Goal: Task Accomplishment & Management: Manage account settings

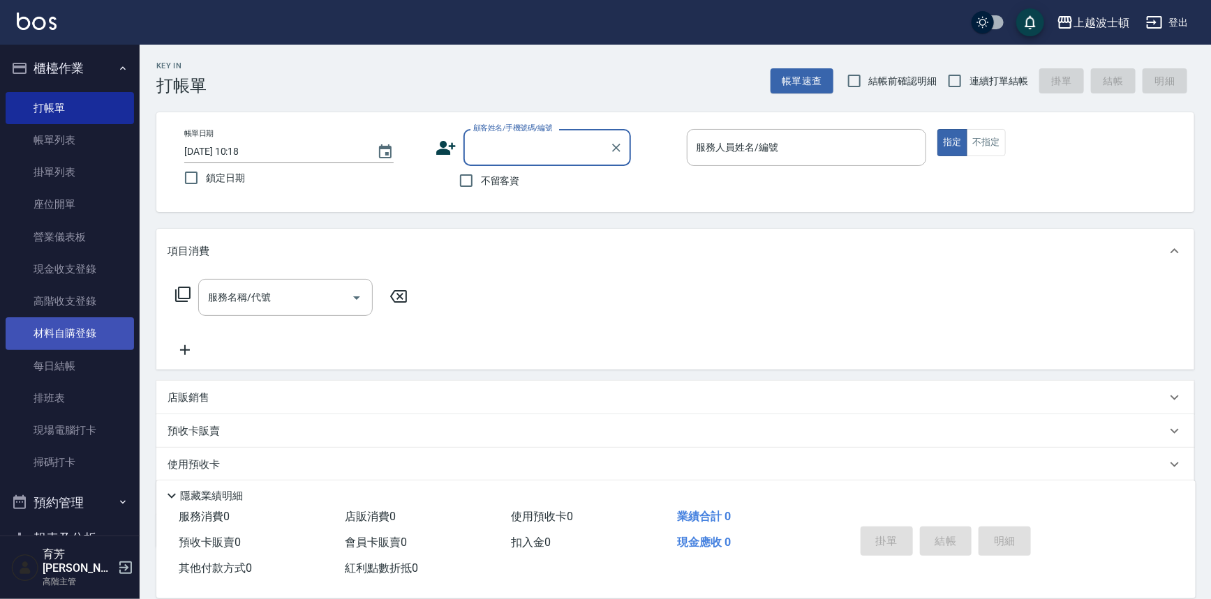
click at [77, 333] on link "材料自購登錄" at bounding box center [70, 334] width 128 height 32
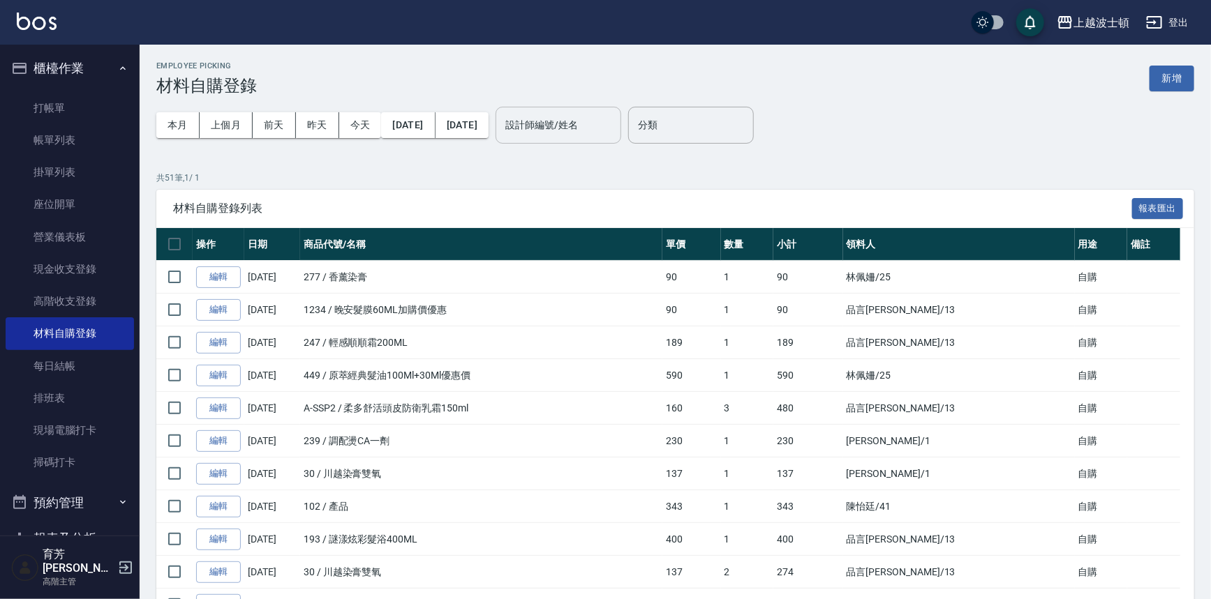
click at [590, 133] on input "設計師編號/姓名" at bounding box center [558, 125] width 113 height 24
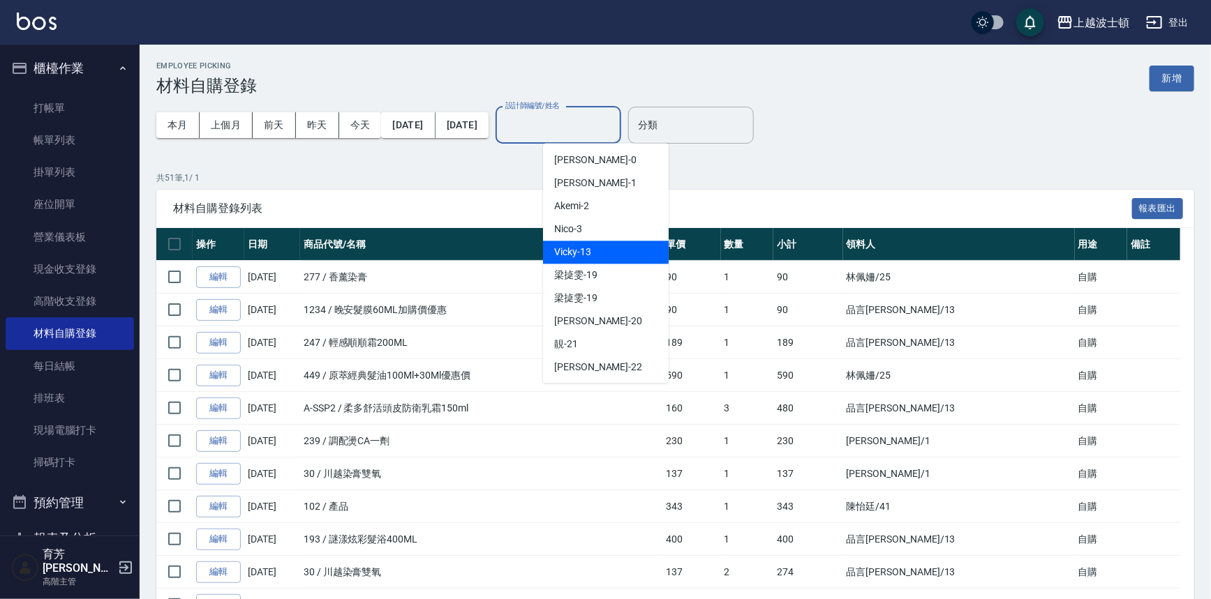
click at [585, 254] on span "Vicky -13" at bounding box center [572, 252] width 37 height 15
type input "Vicky-13"
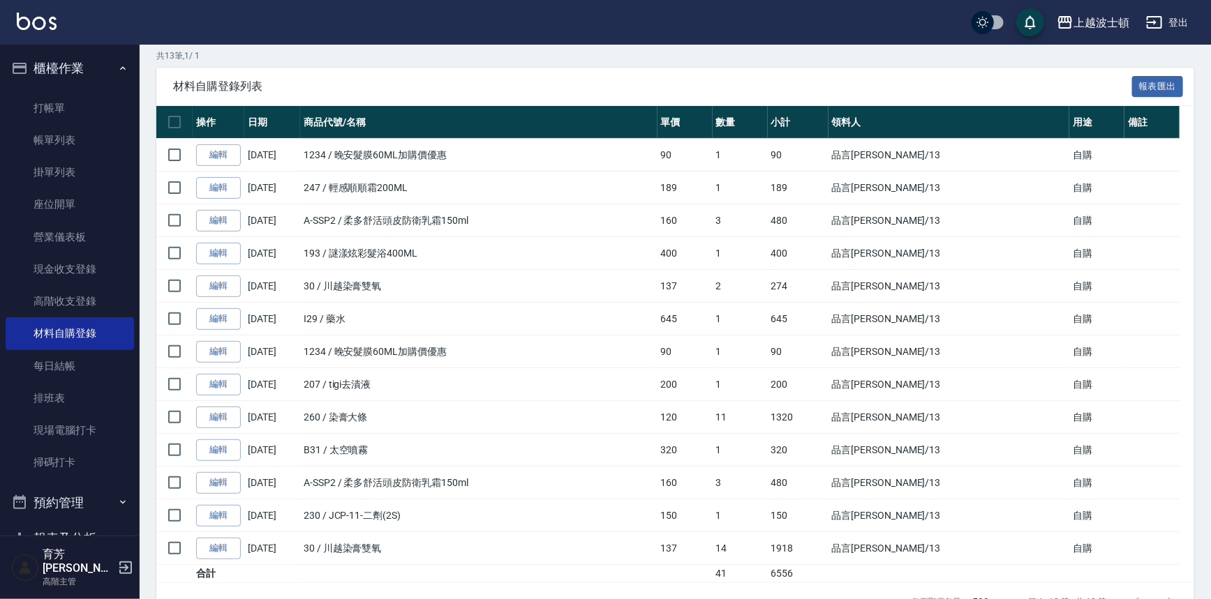
scroll to position [159, 0]
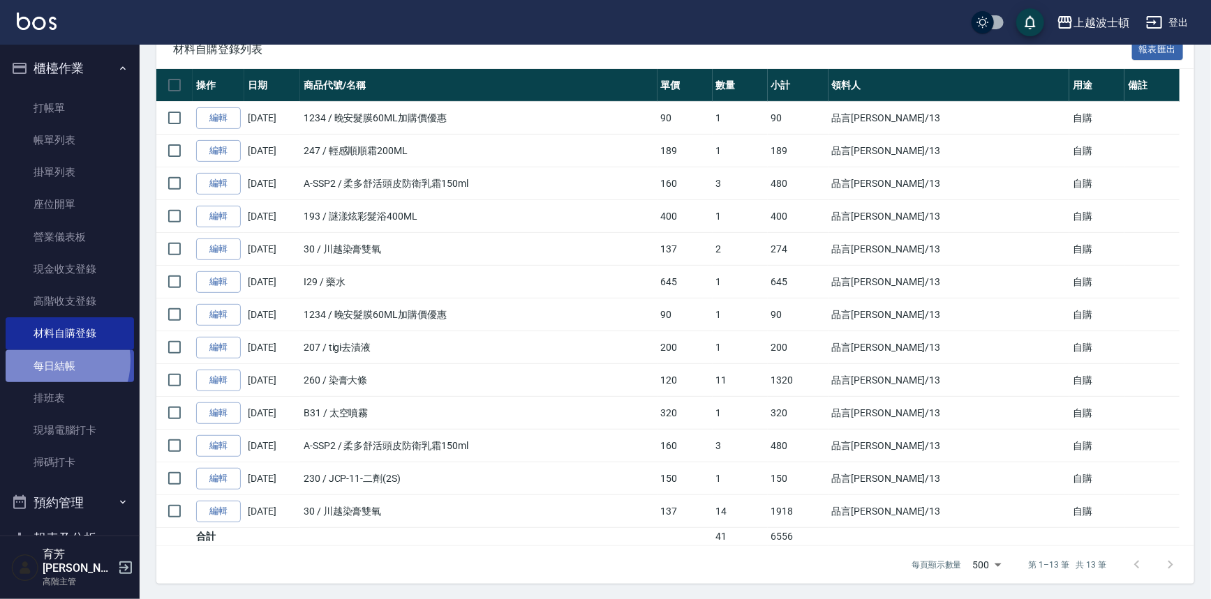
click at [53, 361] on link "每日結帳" at bounding box center [70, 366] width 128 height 32
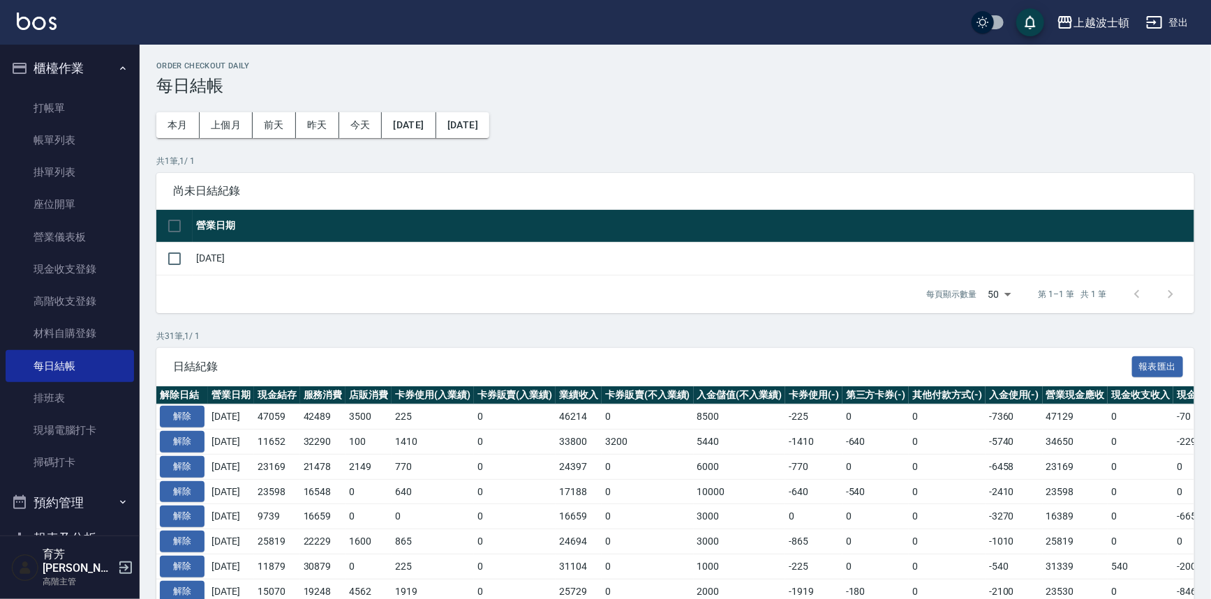
scroll to position [354, 0]
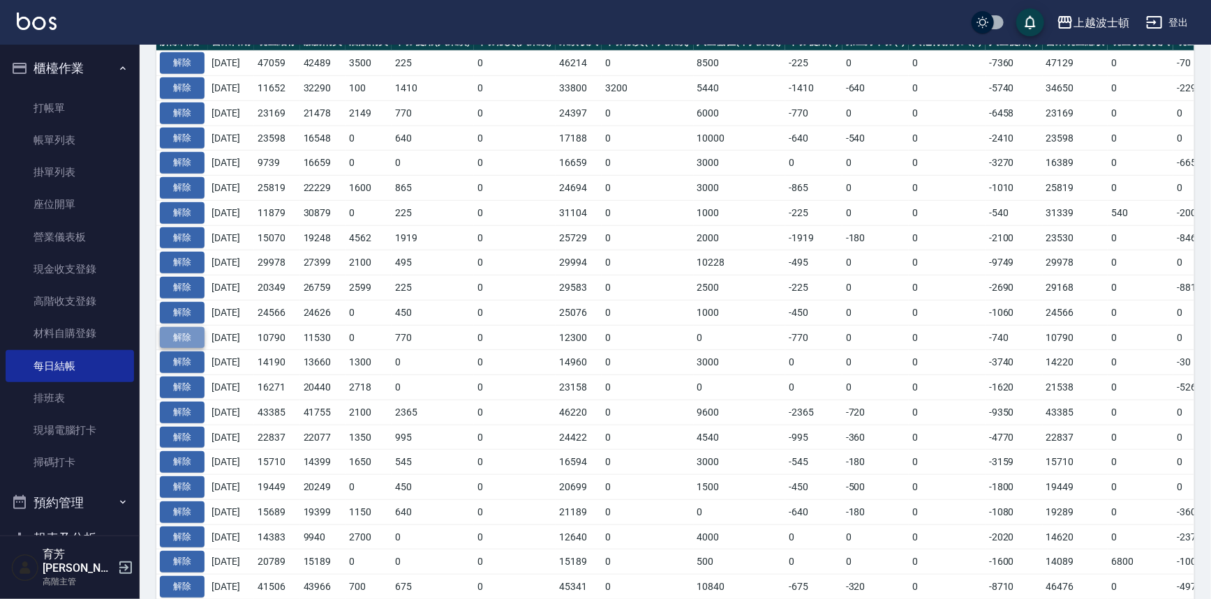
click at [189, 337] on button "解除" at bounding box center [182, 338] width 45 height 22
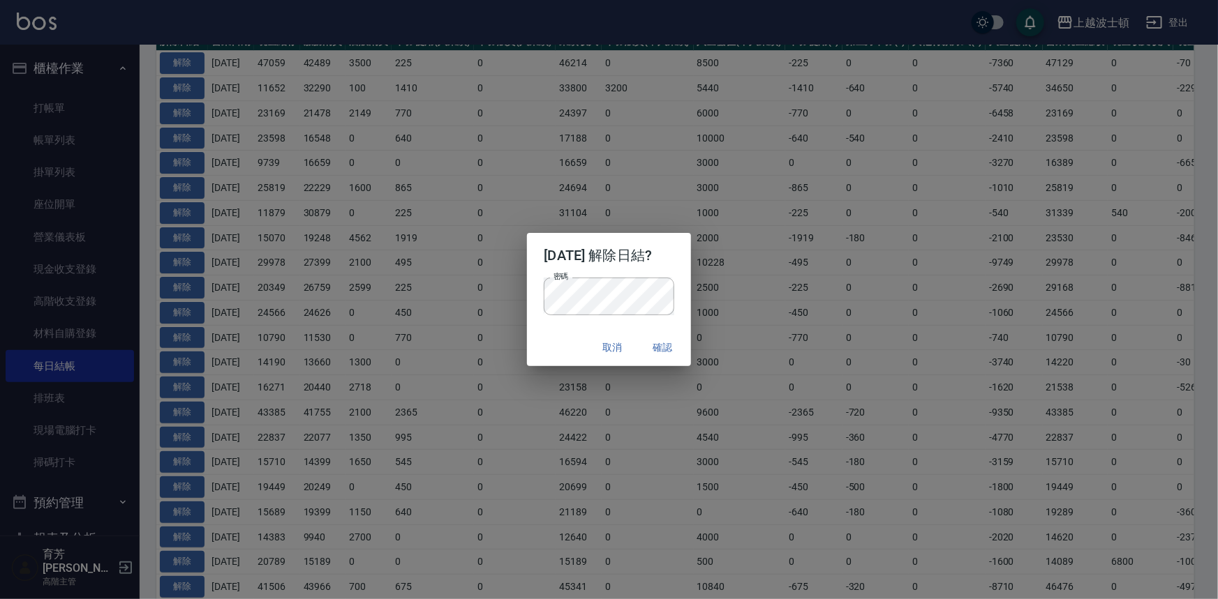
click at [673, 292] on p "密碼 密碼" at bounding box center [609, 297] width 130 height 38
click at [669, 339] on button "確認" at bounding box center [663, 348] width 45 height 26
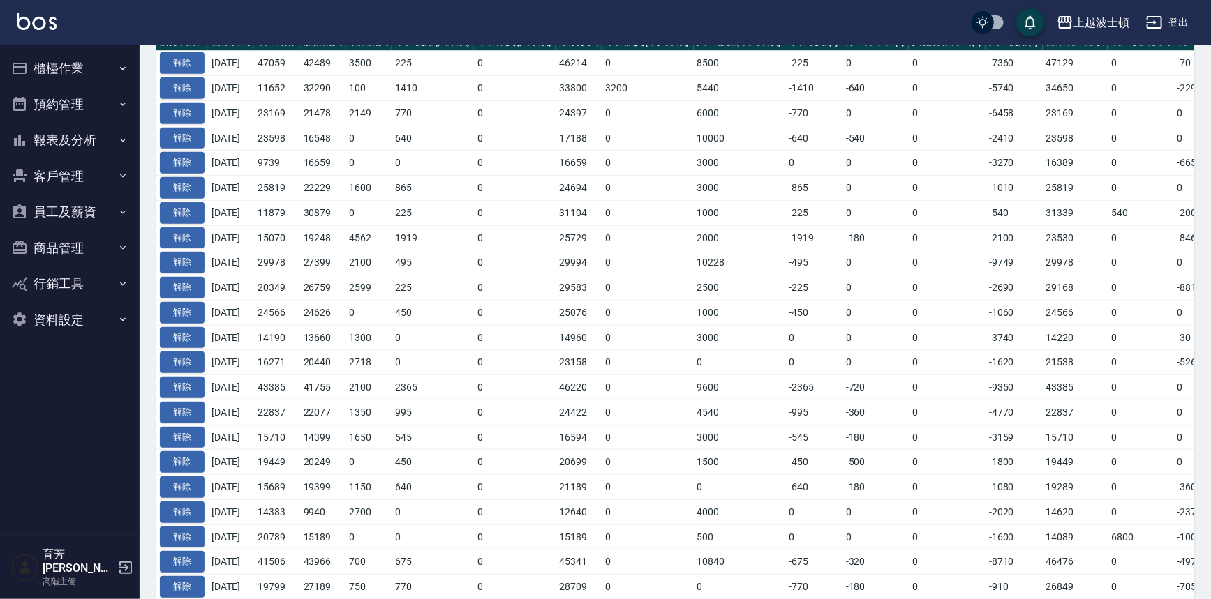
scroll to position [387, 0]
click at [63, 73] on button "櫃檯作業" at bounding box center [70, 68] width 128 height 36
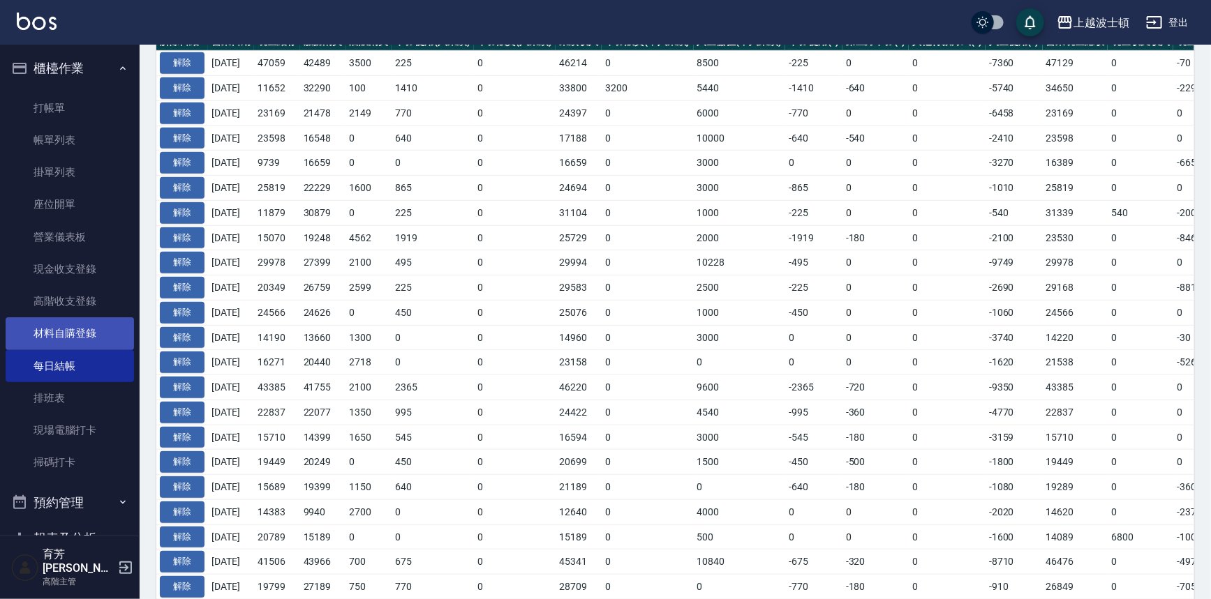
click at [73, 327] on link "材料自購登錄" at bounding box center [70, 334] width 128 height 32
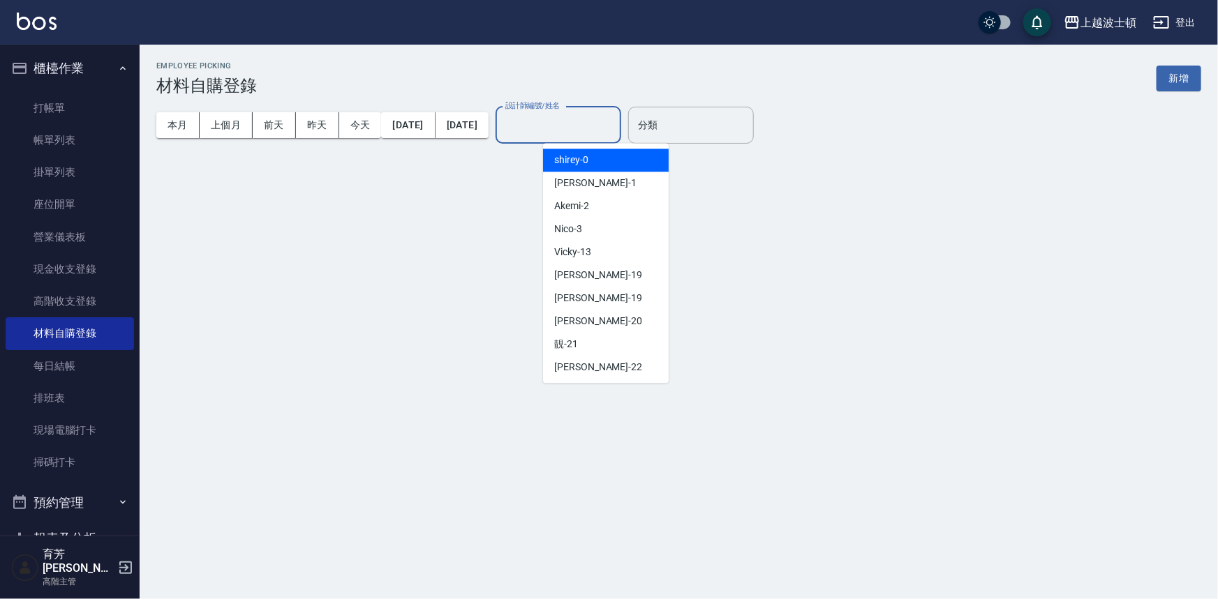
drag, startPoint x: 565, startPoint y: 129, endPoint x: 558, endPoint y: 180, distance: 51.4
click at [565, 130] on input "設計師編號/姓名" at bounding box center [558, 125] width 113 height 24
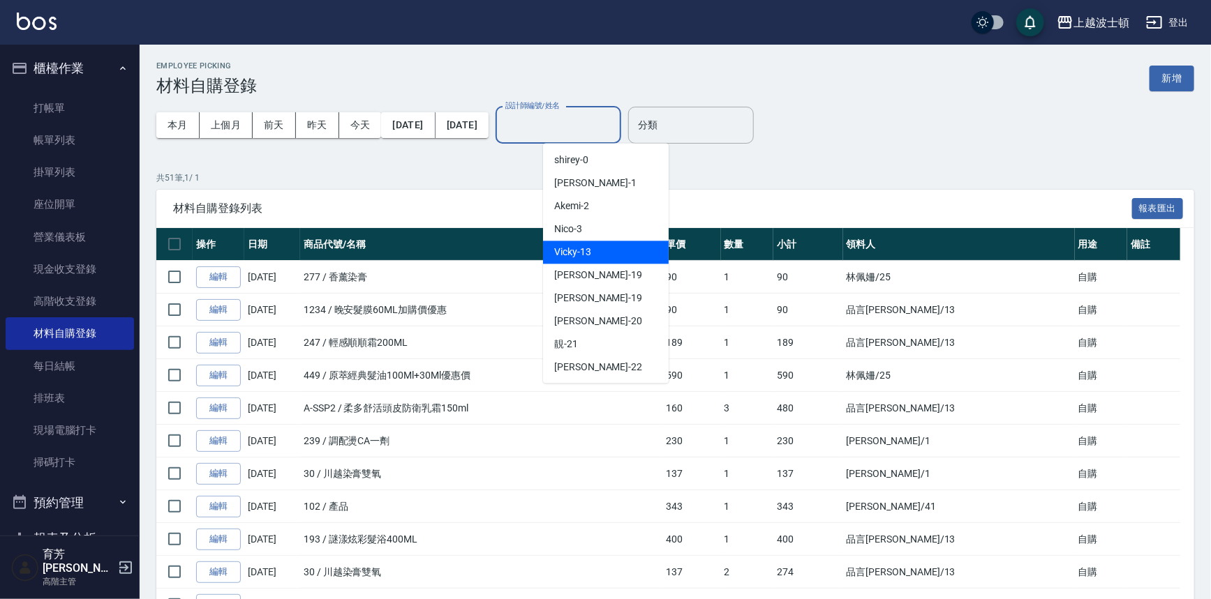
click at [564, 249] on span "Vicky -13" at bounding box center [572, 252] width 37 height 15
type input "Vicky-13"
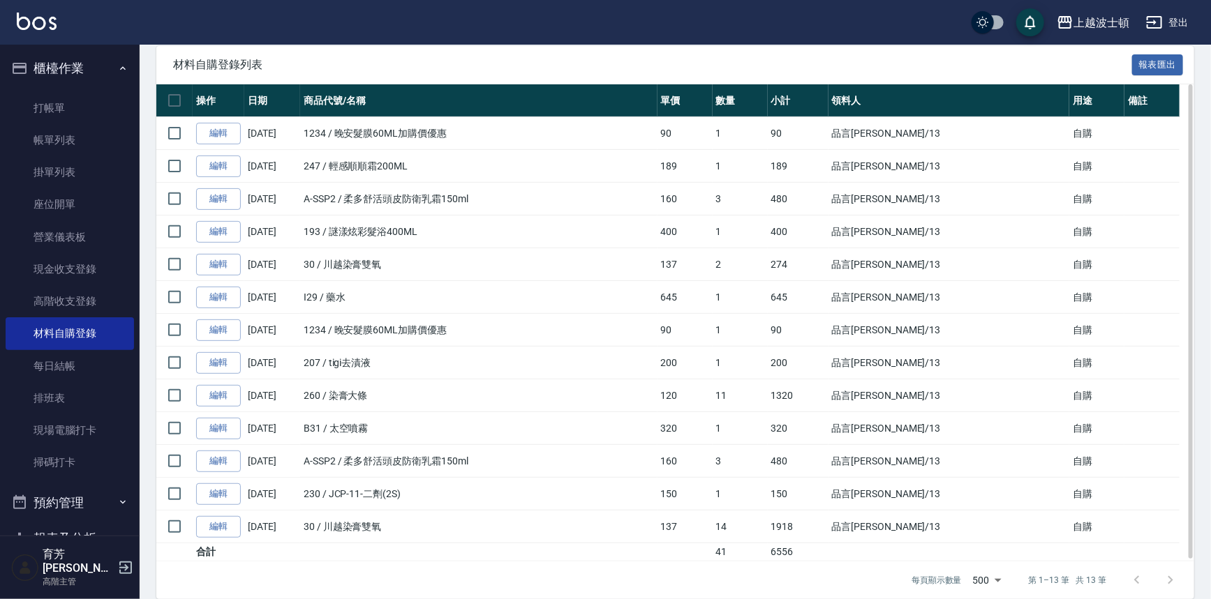
scroll to position [146, 0]
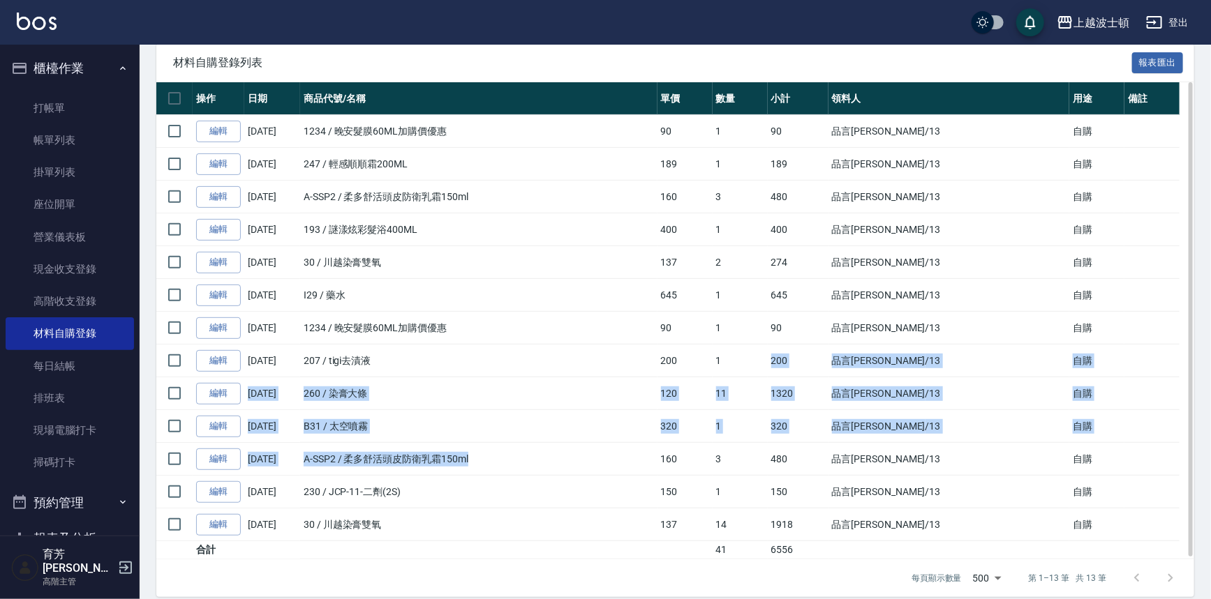
click at [638, 468] on tbody "編輯 [DATE] 1234 / 晚安髮膜60ML加購價優惠 90 1 90 品言陳 /13 自購 編輯 [DATE] 247 / 輕感順順霜200ML 18…" at bounding box center [675, 337] width 1038 height 445
click at [233, 292] on link "編輯" at bounding box center [218, 296] width 45 height 22
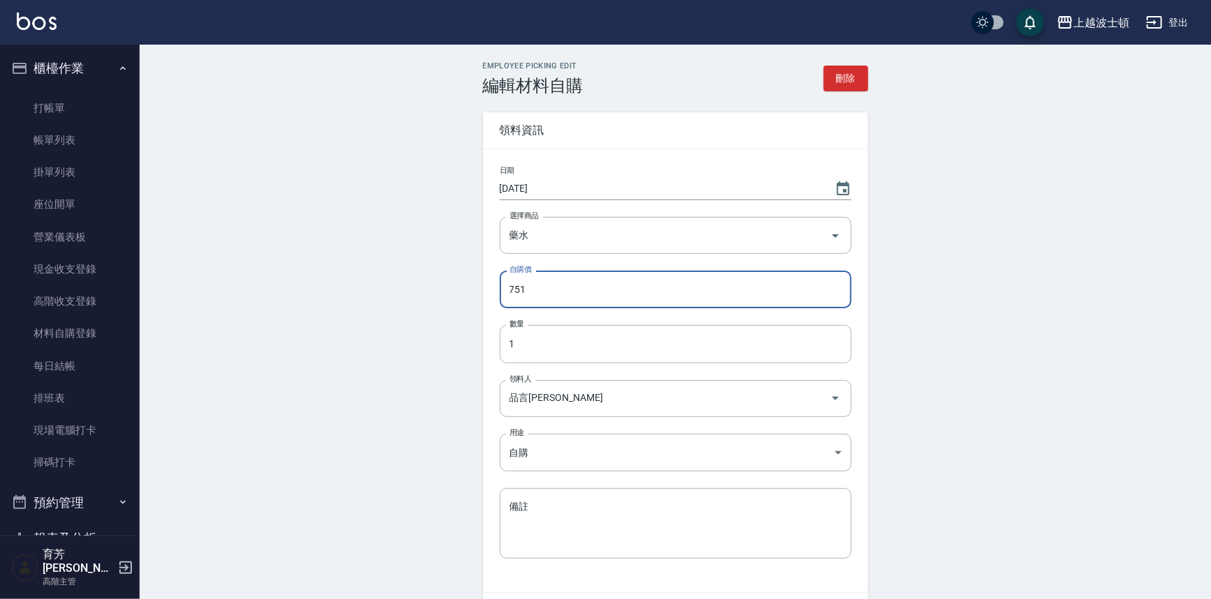
scroll to position [90, 0]
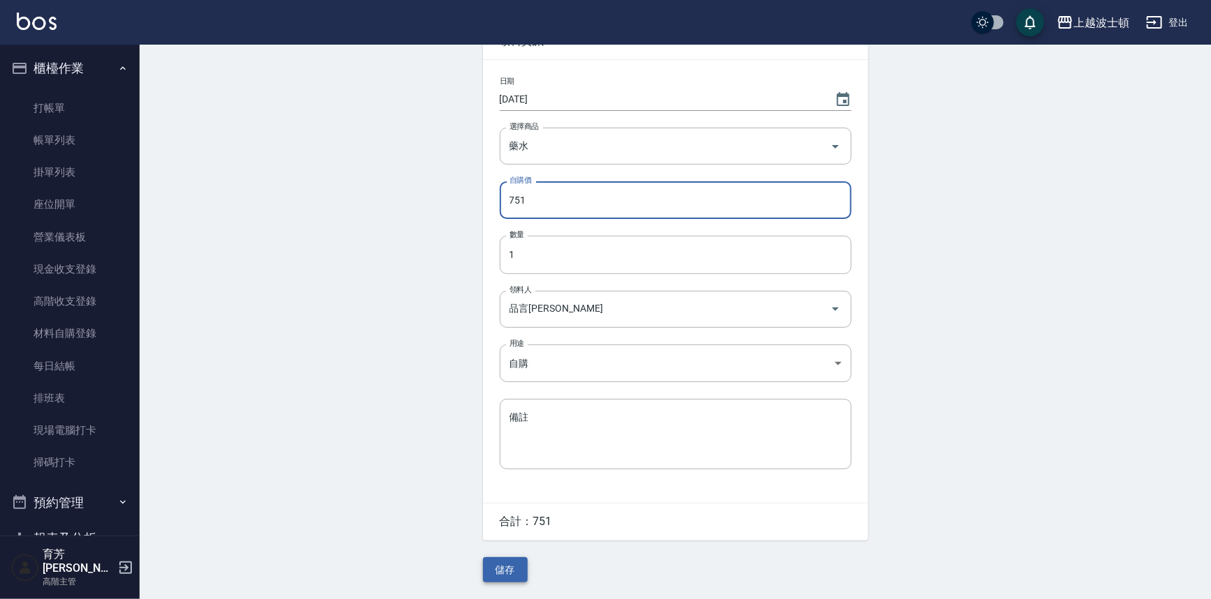
type input "751"
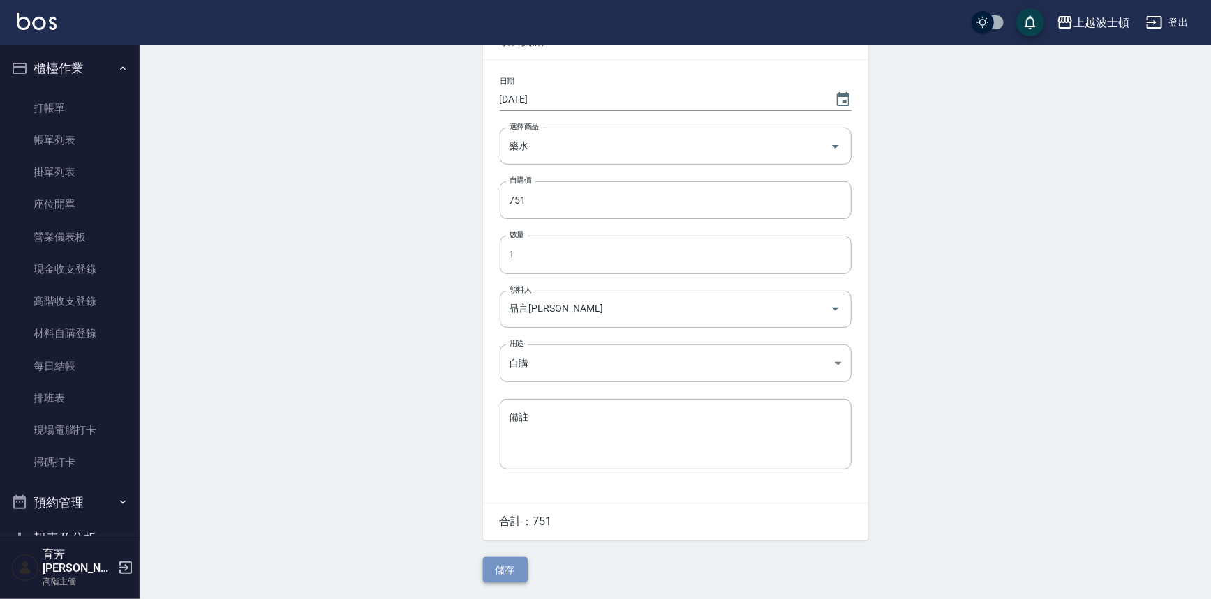
click at [512, 562] on button "儲存" at bounding box center [505, 571] width 45 height 26
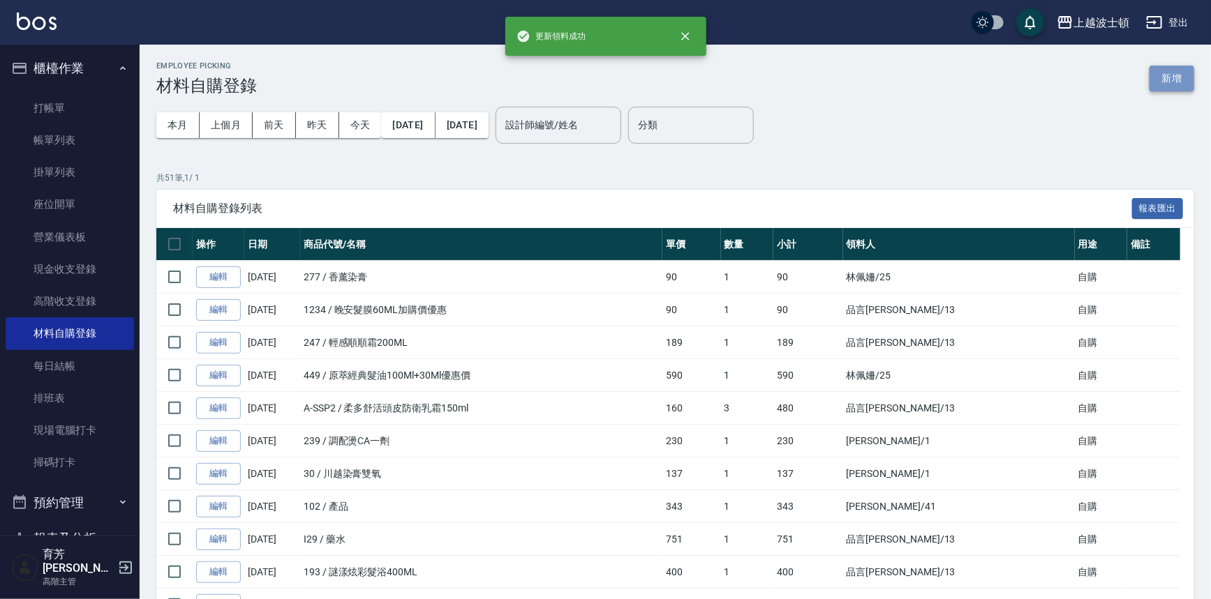
click at [1173, 72] on button "新增" at bounding box center [1171, 79] width 45 height 26
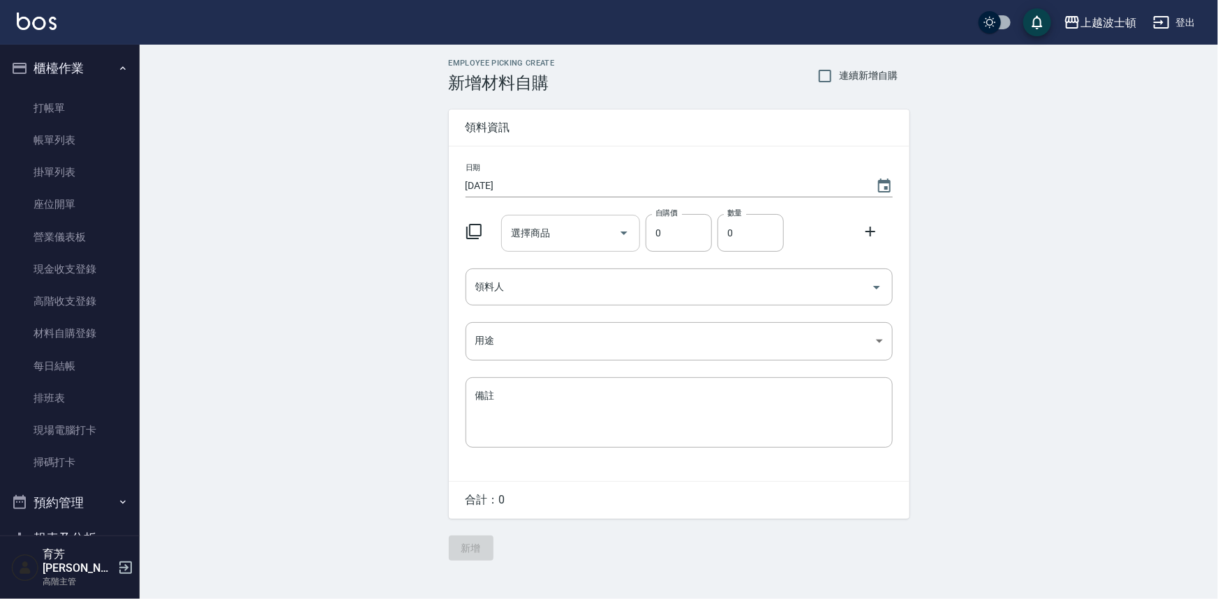
click at [558, 216] on div "選擇商品" at bounding box center [570, 233] width 139 height 37
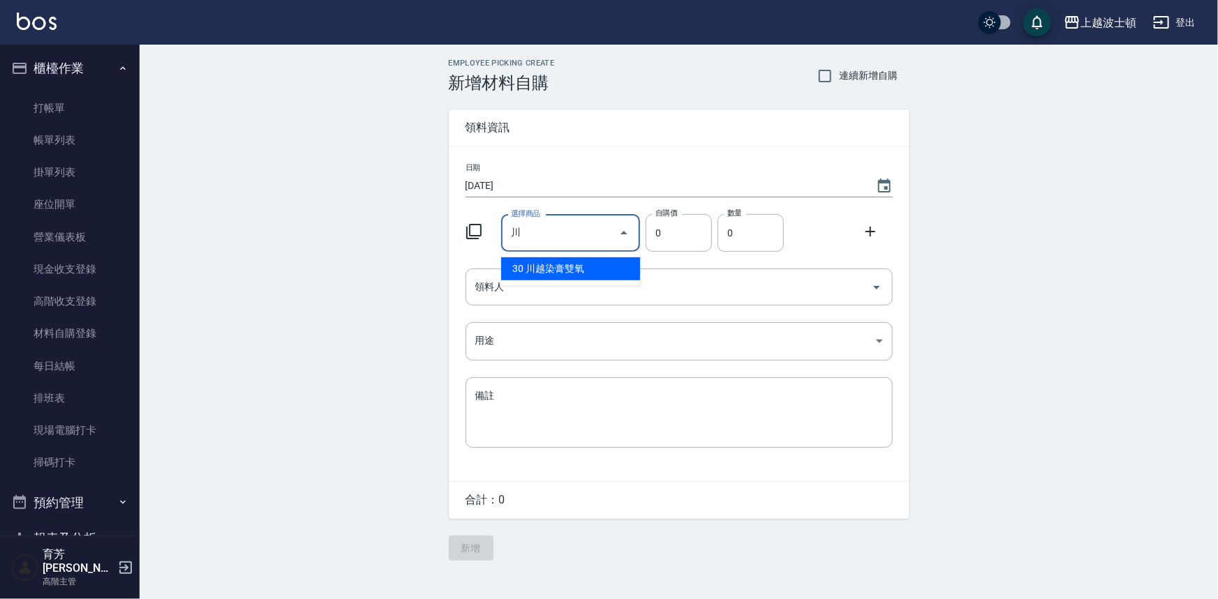
click at [532, 264] on li "30 川越染膏雙氧" at bounding box center [570, 269] width 139 height 23
type input "川越染膏雙氧"
type input "137"
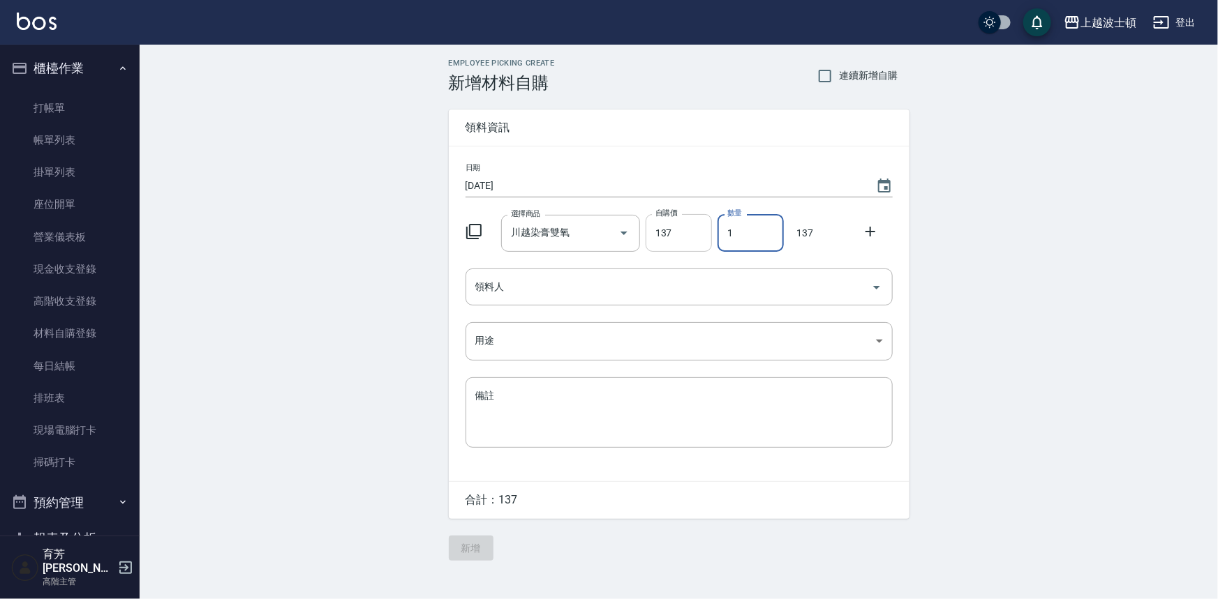
drag, startPoint x: 739, startPoint y: 243, endPoint x: 702, endPoint y: 242, distance: 37.0
click at [702, 242] on div "選擇商品 川越染膏雙氧 選擇商品 自購價 137 自購價 數量 1 數量 137" at bounding box center [676, 230] width 433 height 43
type input "2"
click at [870, 236] on icon at bounding box center [870, 232] width 10 height 10
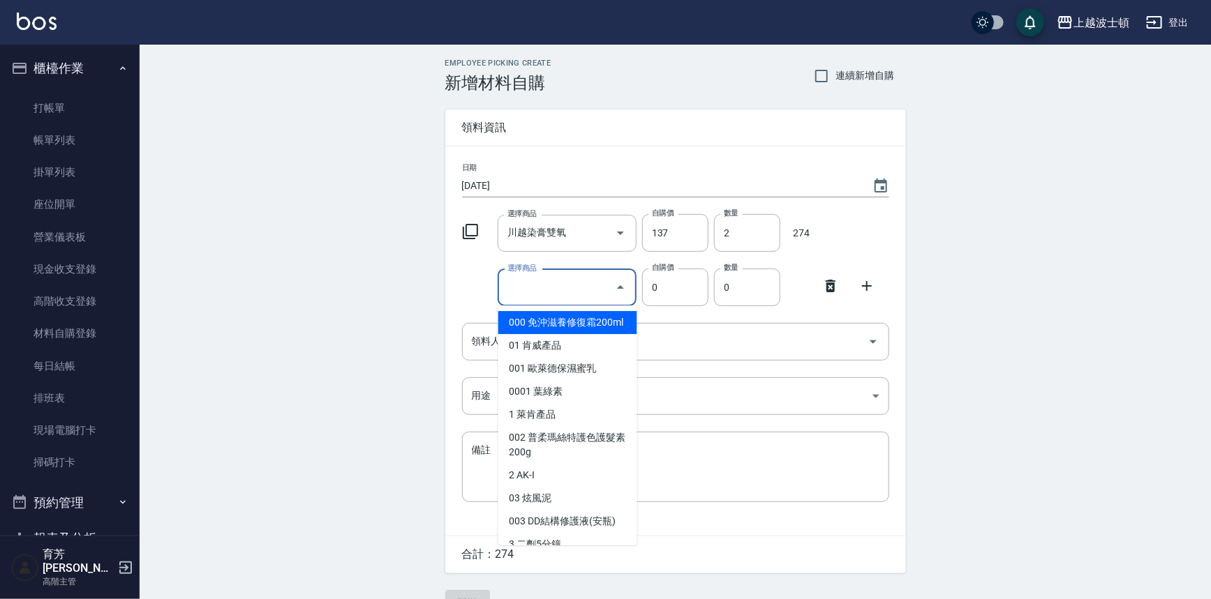
click at [556, 294] on input "選擇商品" at bounding box center [556, 288] width 105 height 24
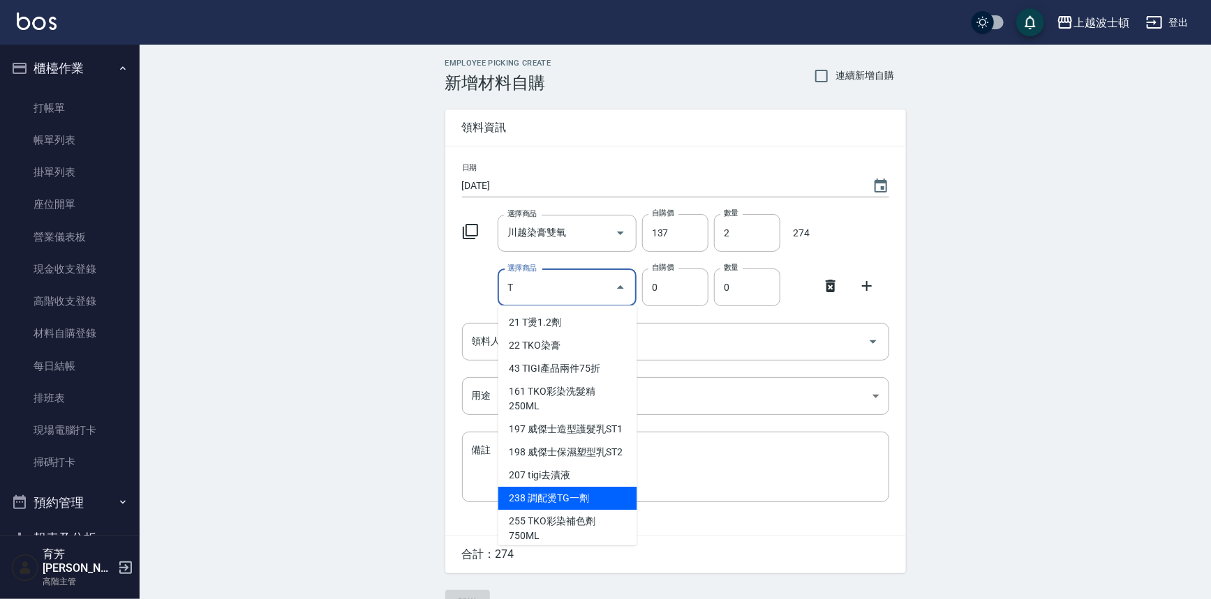
click at [564, 510] on li "238 調配燙TG一劑" at bounding box center [567, 498] width 139 height 23
type input "調配燙TG一劑"
type input "230"
type input "1"
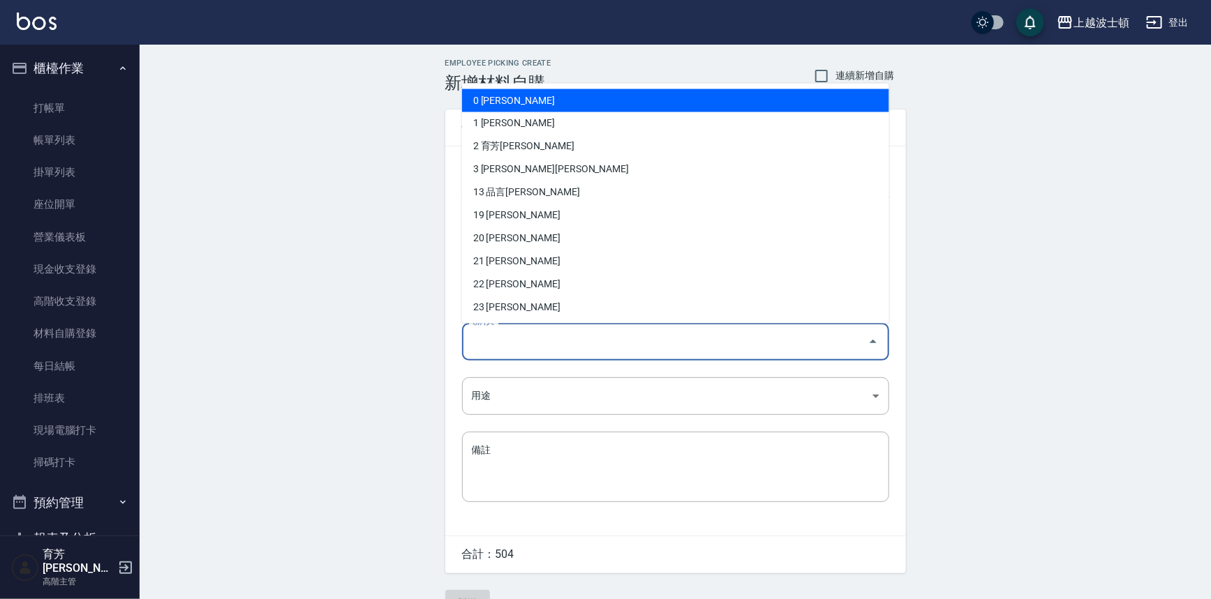
drag, startPoint x: 502, startPoint y: 342, endPoint x: 509, endPoint y: 366, distance: 24.7
click at [502, 342] on input "領料人" at bounding box center [665, 341] width 394 height 24
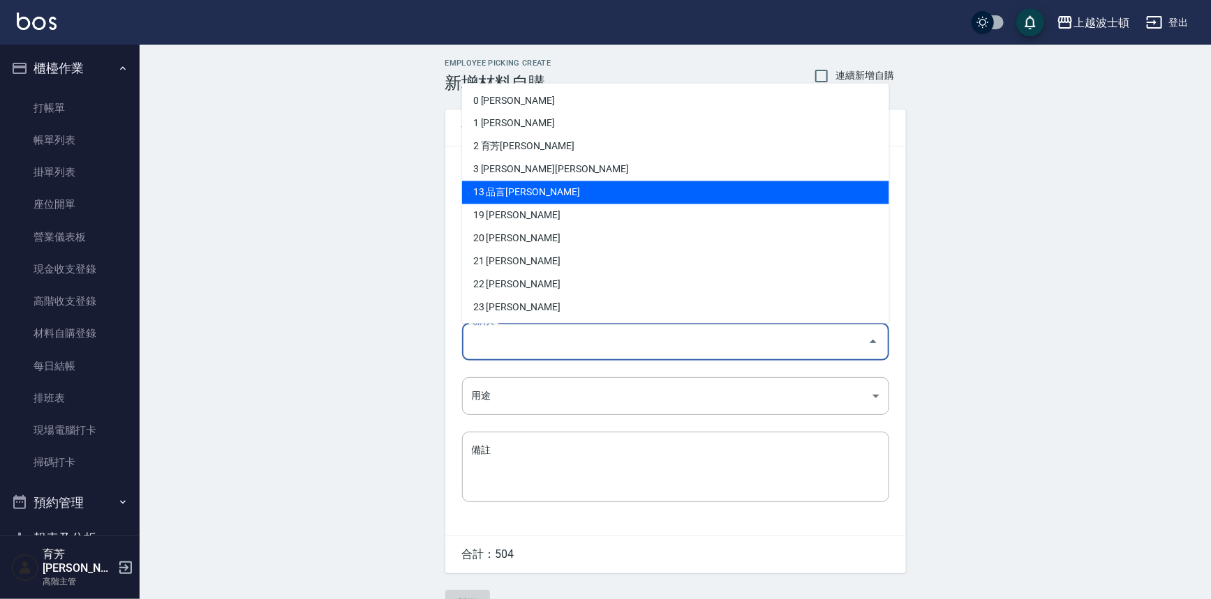
click at [509, 195] on li "13 品言[PERSON_NAME]" at bounding box center [675, 192] width 427 height 23
type input "品言[PERSON_NAME]"
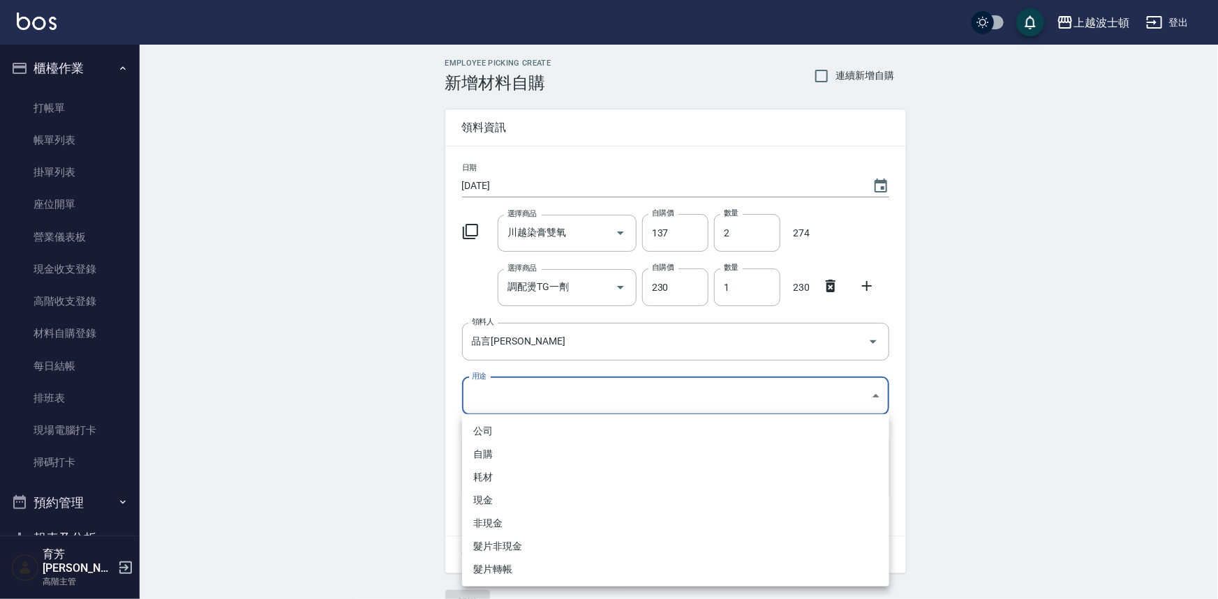
click at [493, 391] on body "上越波士頓 登出 櫃檯作業 打帳單 帳單列表 掛單列表 座位開單 營業儀表板 現金收支登錄 高階收支登錄 材料自購登錄 每日結帳 排班表 現場電腦打卡 掃碼打…" at bounding box center [609, 314] width 1218 height 629
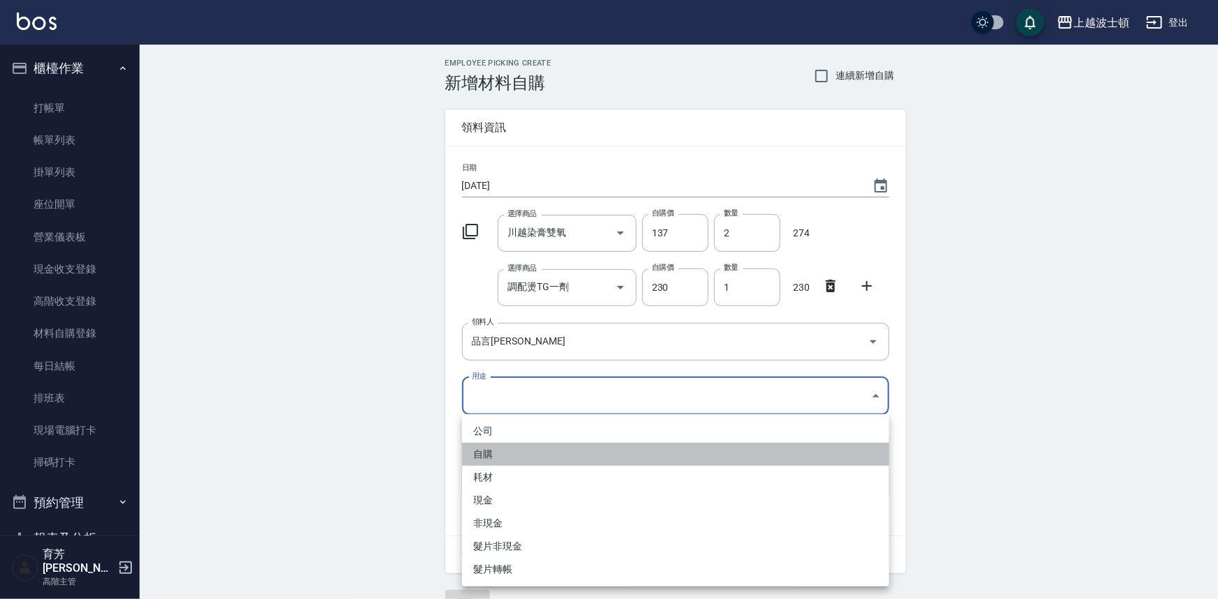
click at [489, 450] on li "自購" at bounding box center [675, 454] width 427 height 23
type input "自購"
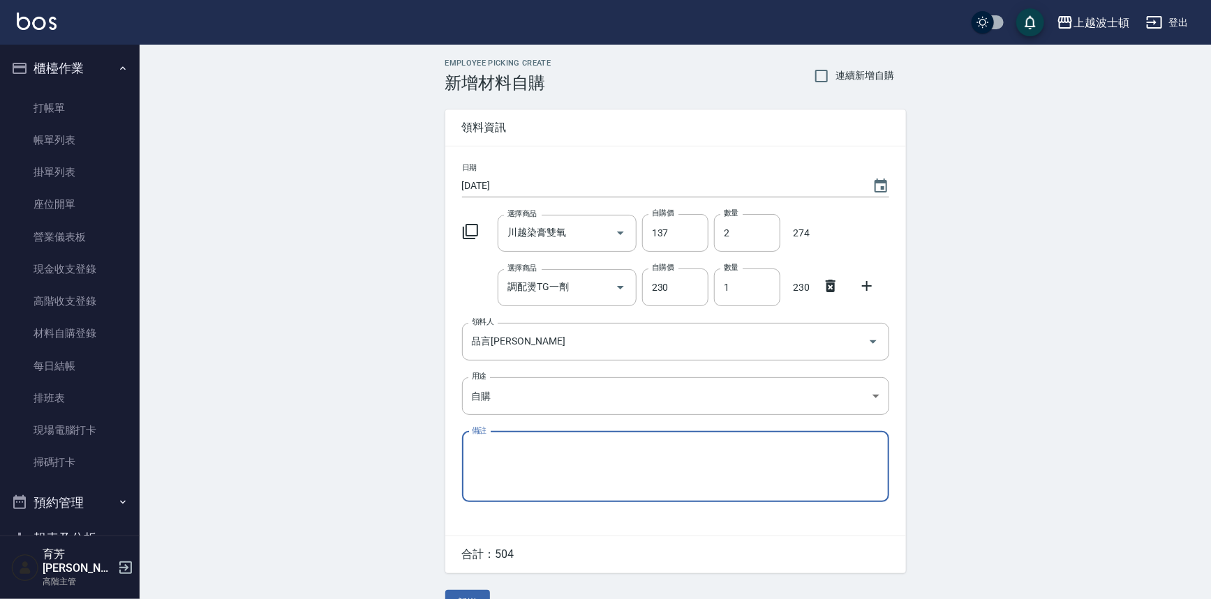
scroll to position [31, 0]
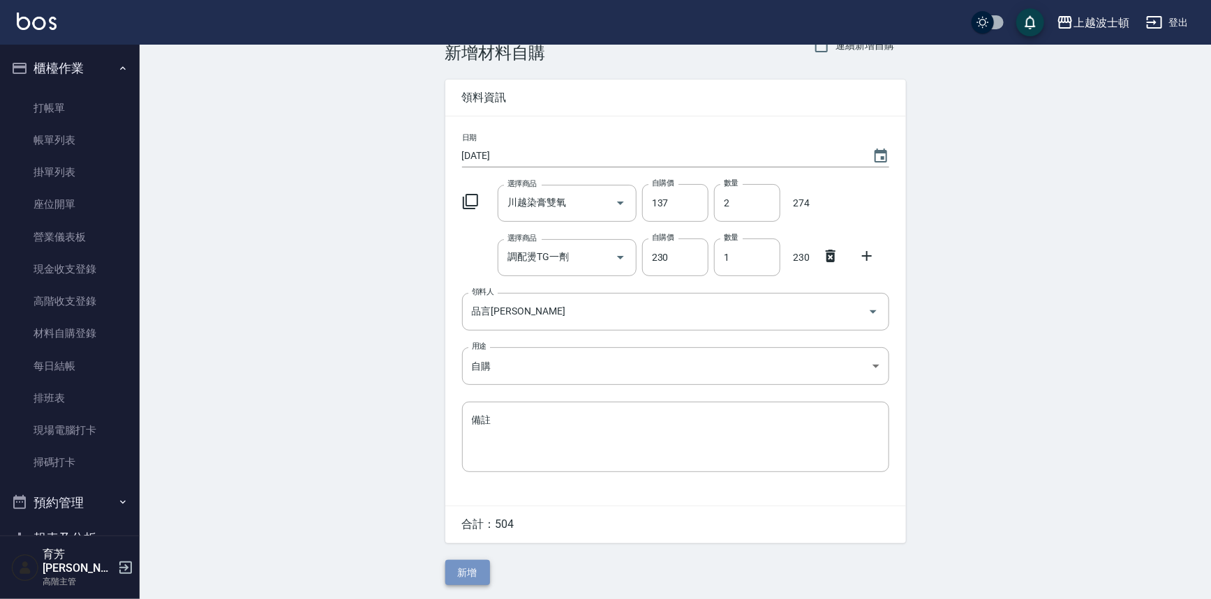
click at [469, 561] on button "新增" at bounding box center [467, 573] width 45 height 26
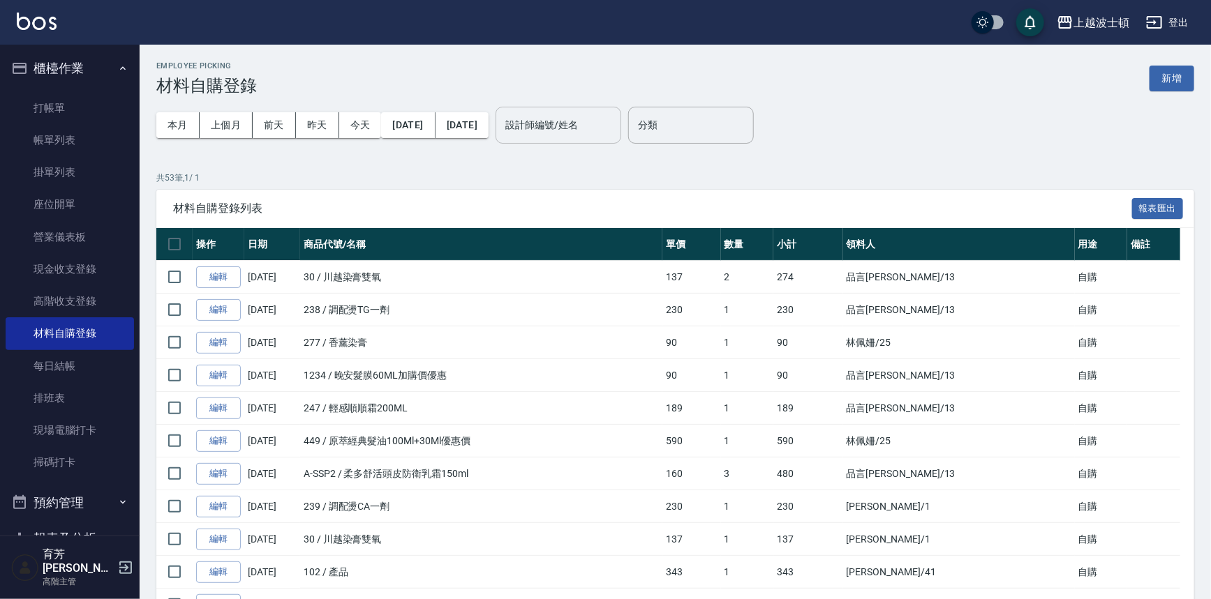
click at [615, 115] on input "設計師編號/姓名" at bounding box center [558, 125] width 113 height 24
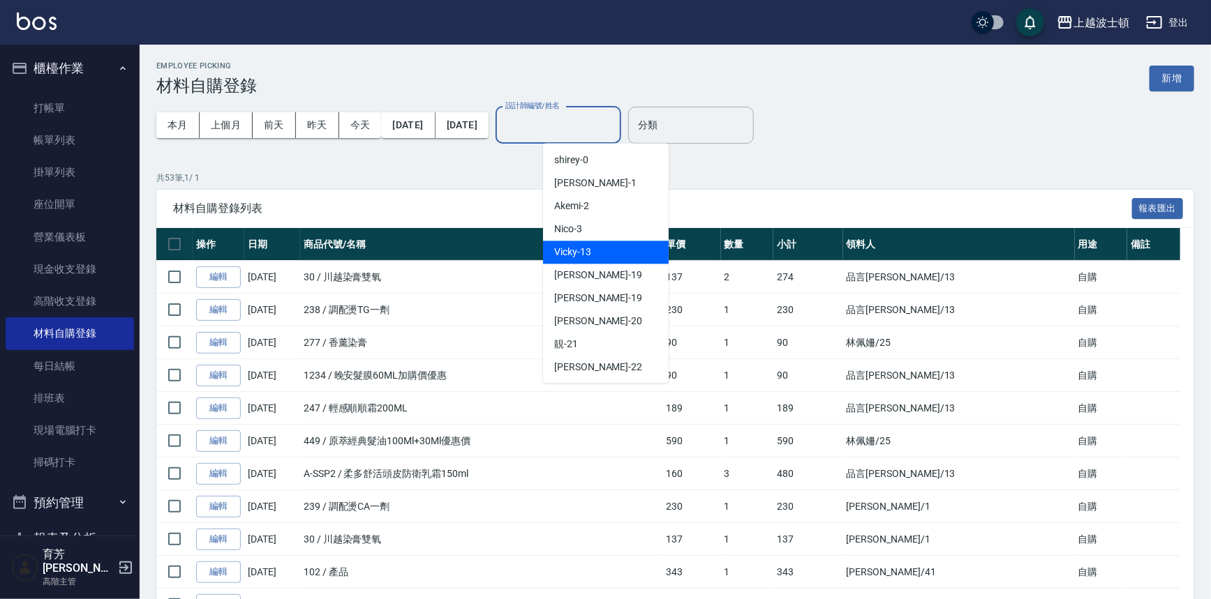
click at [596, 248] on div "Vicky -13" at bounding box center [606, 252] width 126 height 23
type input "Vicky-13"
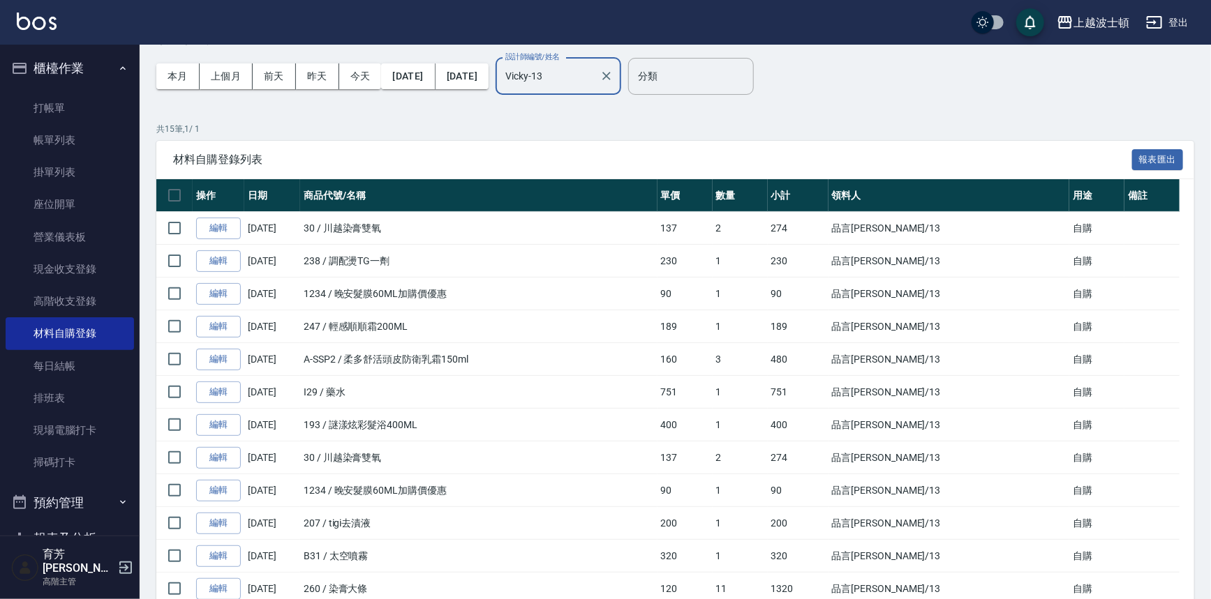
scroll to position [22, 0]
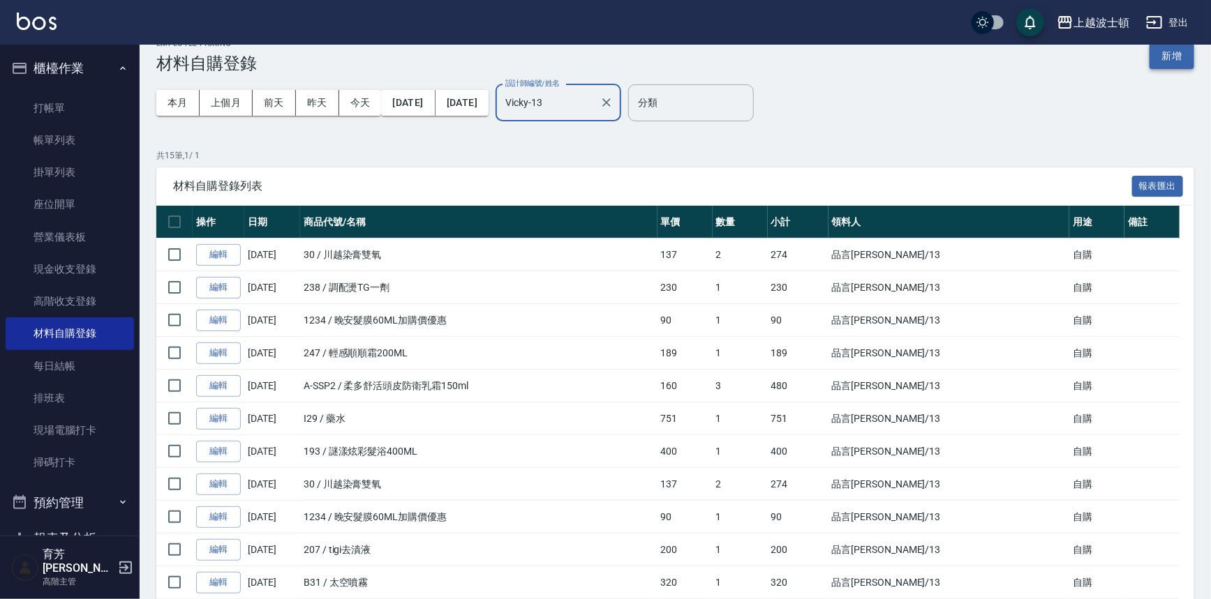
click at [1161, 51] on button "新增" at bounding box center [1171, 56] width 45 height 26
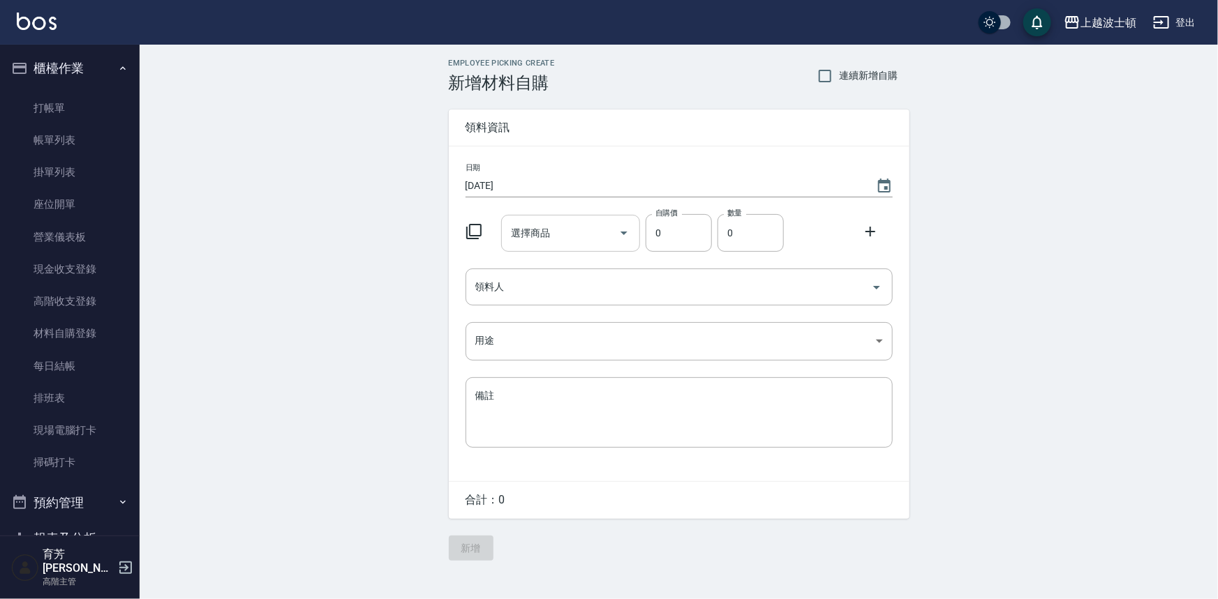
click at [552, 239] on input "選擇商品" at bounding box center [559, 233] width 105 height 24
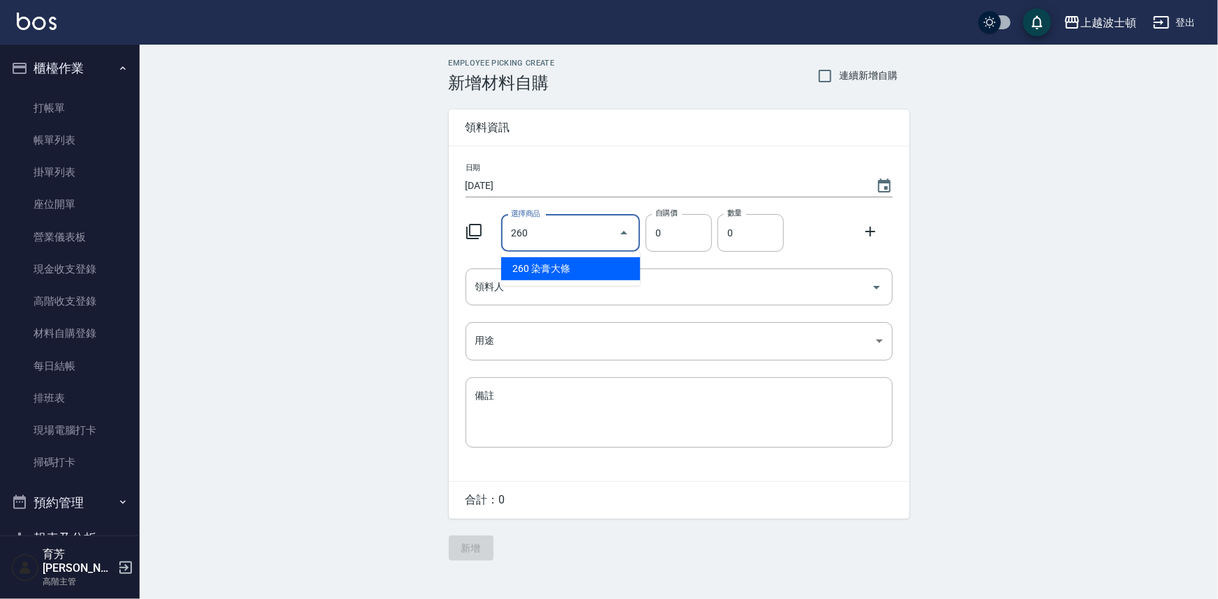
click at [546, 271] on li "260 染膏大條" at bounding box center [570, 269] width 139 height 23
type input "染膏大條"
type input "120"
type input "1"
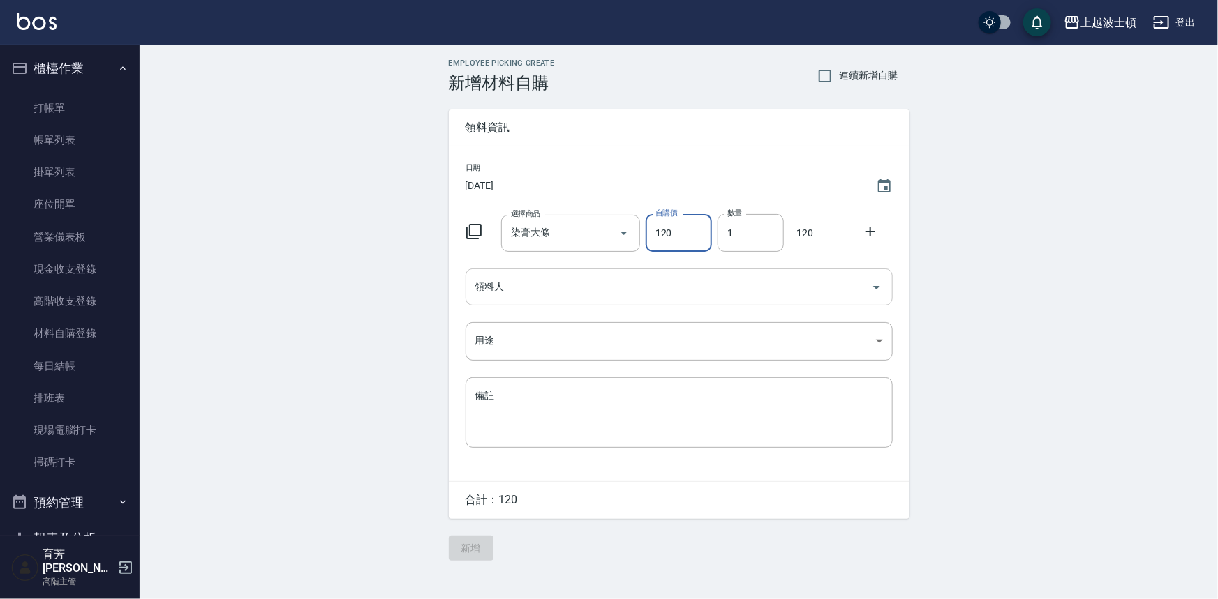
click at [527, 298] on input "領料人" at bounding box center [669, 287] width 394 height 24
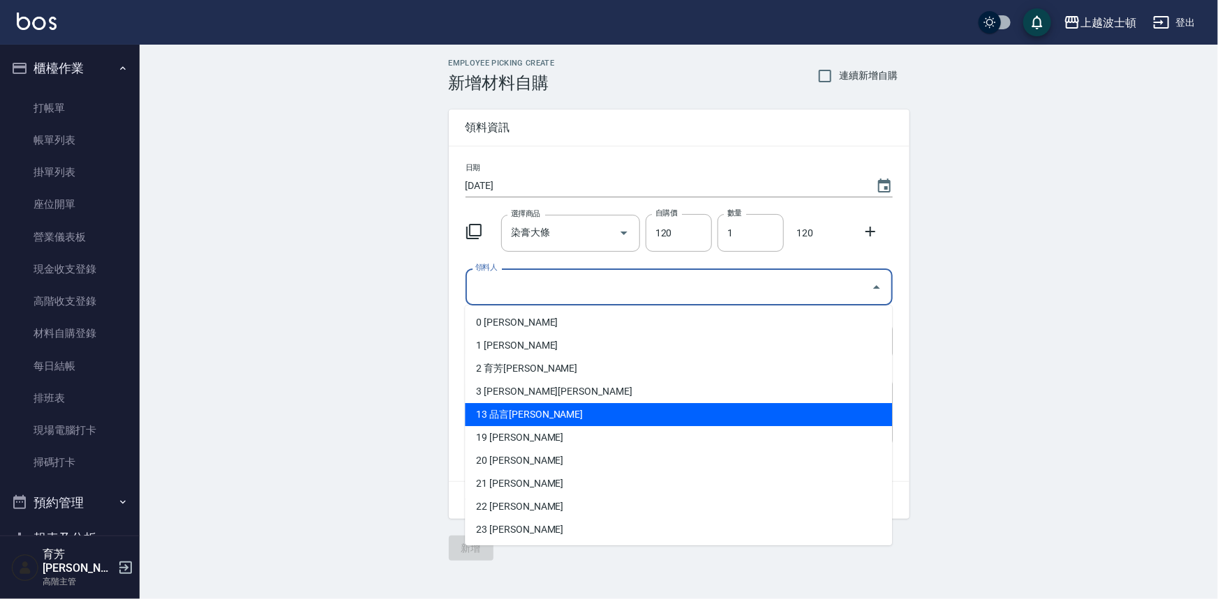
click at [482, 418] on li "13 品言[PERSON_NAME]" at bounding box center [678, 414] width 427 height 23
type input "品言[PERSON_NAME]"
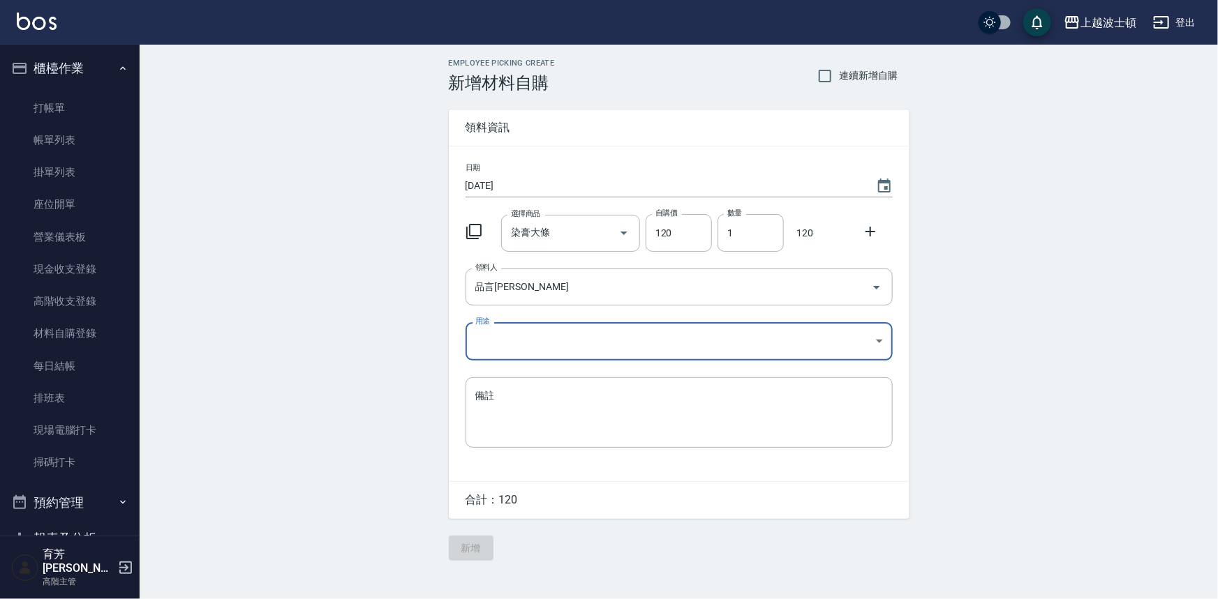
click at [489, 341] on body "上越波士頓 登出 櫃檯作業 打帳單 帳單列表 掛單列表 座位開單 營業儀表板 現金收支登錄 高階收支登錄 材料自購登錄 每日結帳 排班表 現場電腦打卡 掃碼打…" at bounding box center [609, 299] width 1218 height 599
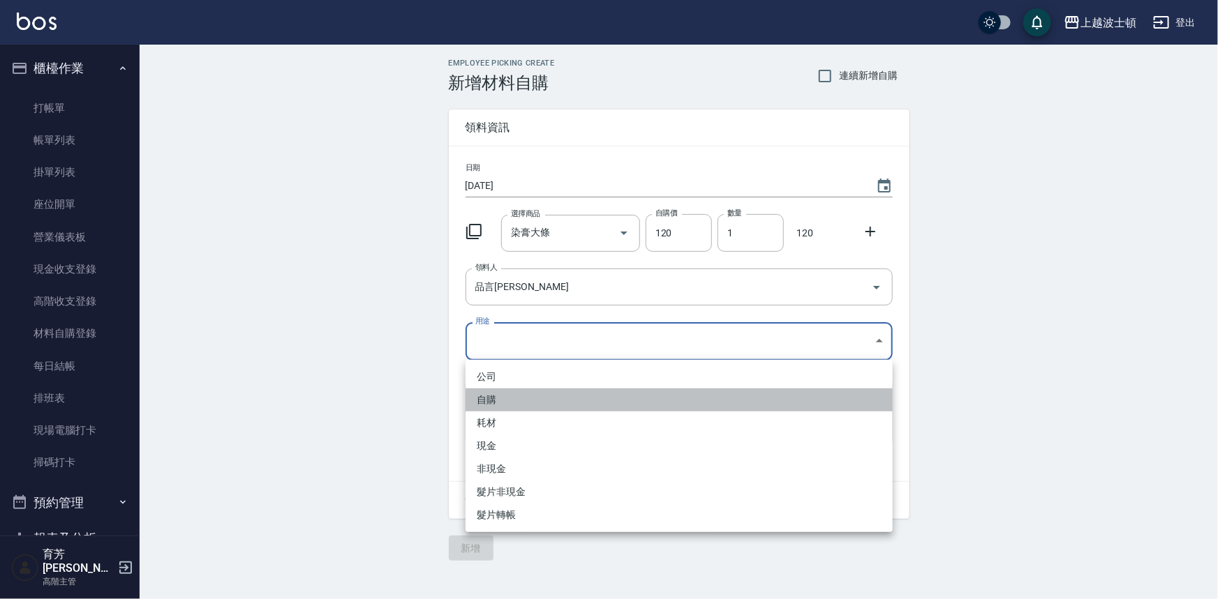
click at [486, 398] on li "自購" at bounding box center [678, 400] width 427 height 23
type input "自購"
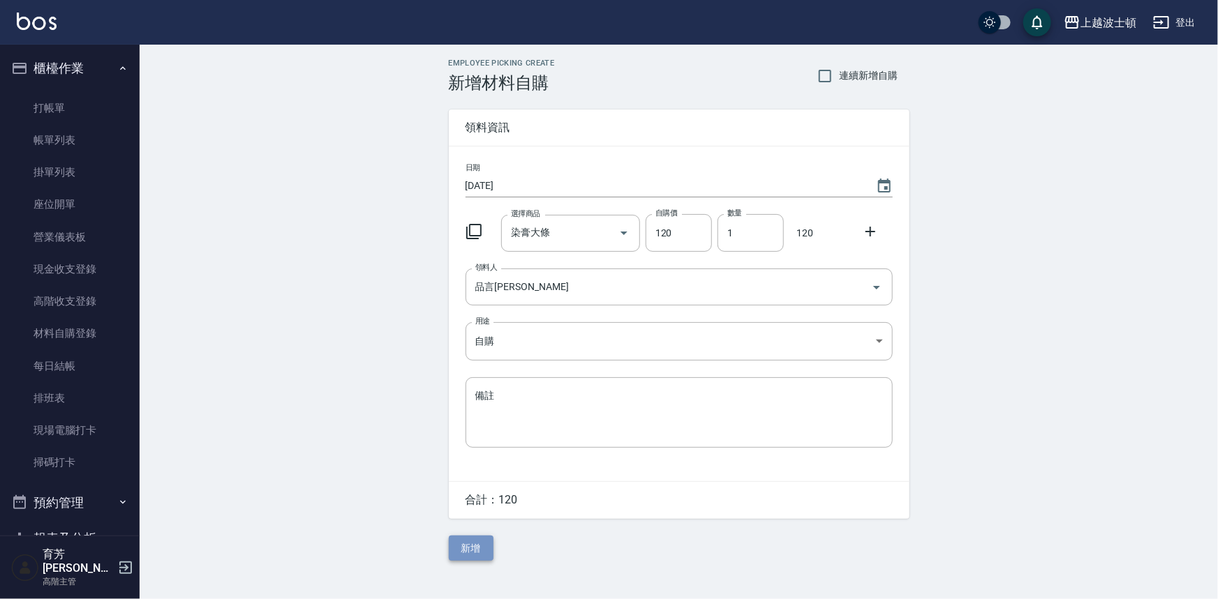
click at [464, 547] on button "新增" at bounding box center [471, 549] width 45 height 26
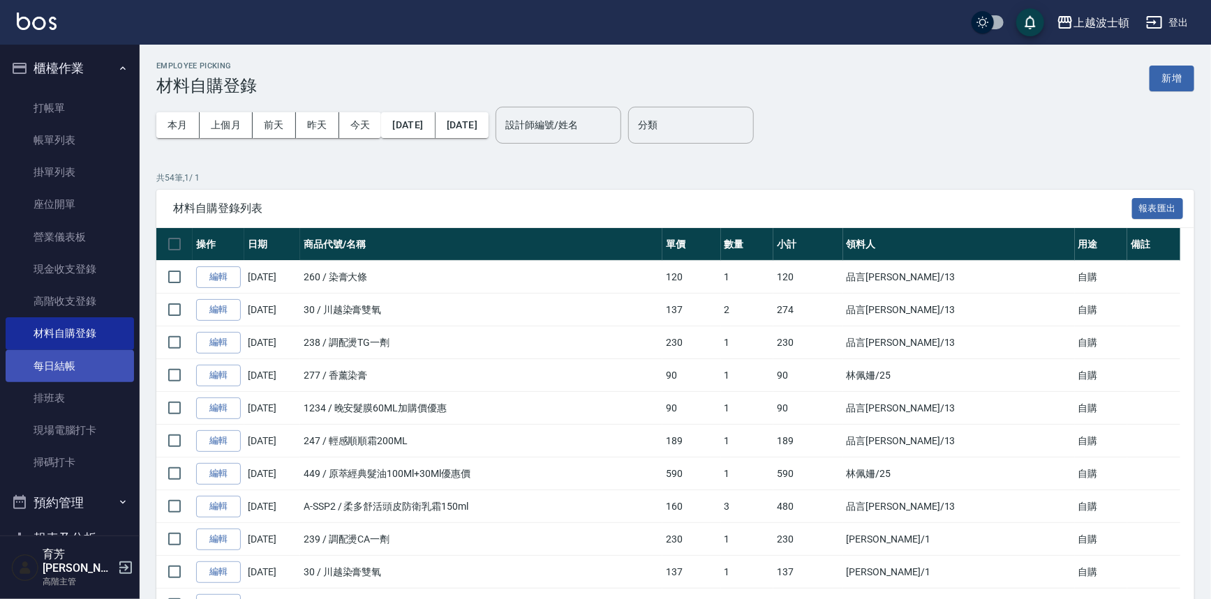
click at [60, 350] on link "每日結帳" at bounding box center [70, 366] width 128 height 32
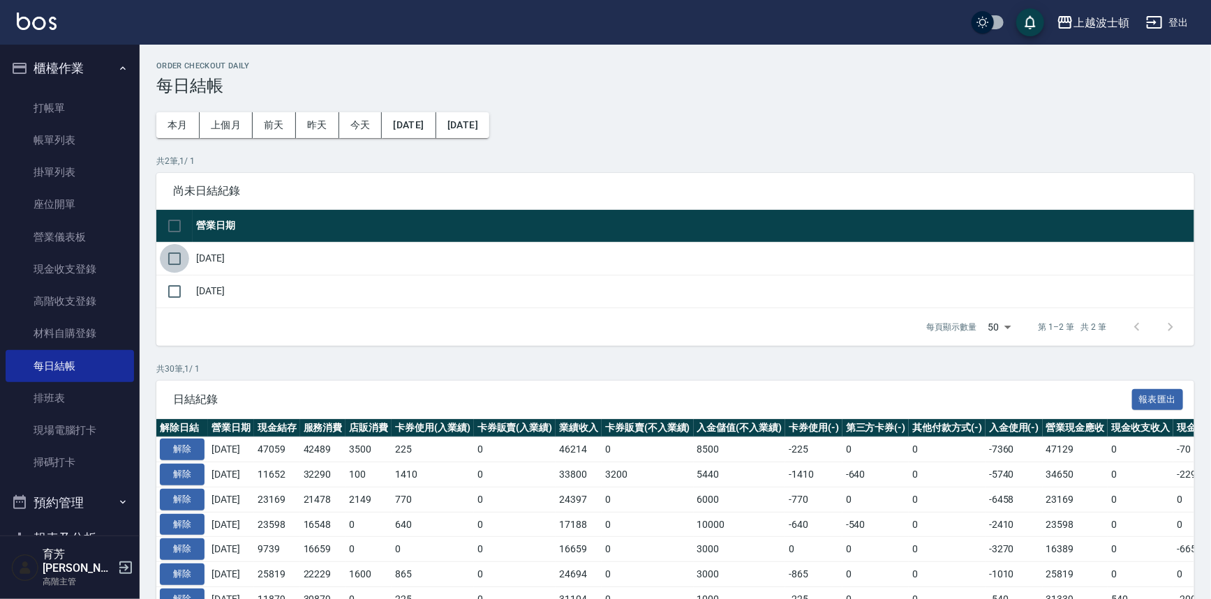
click at [174, 255] on input "checkbox" at bounding box center [174, 258] width 29 height 29
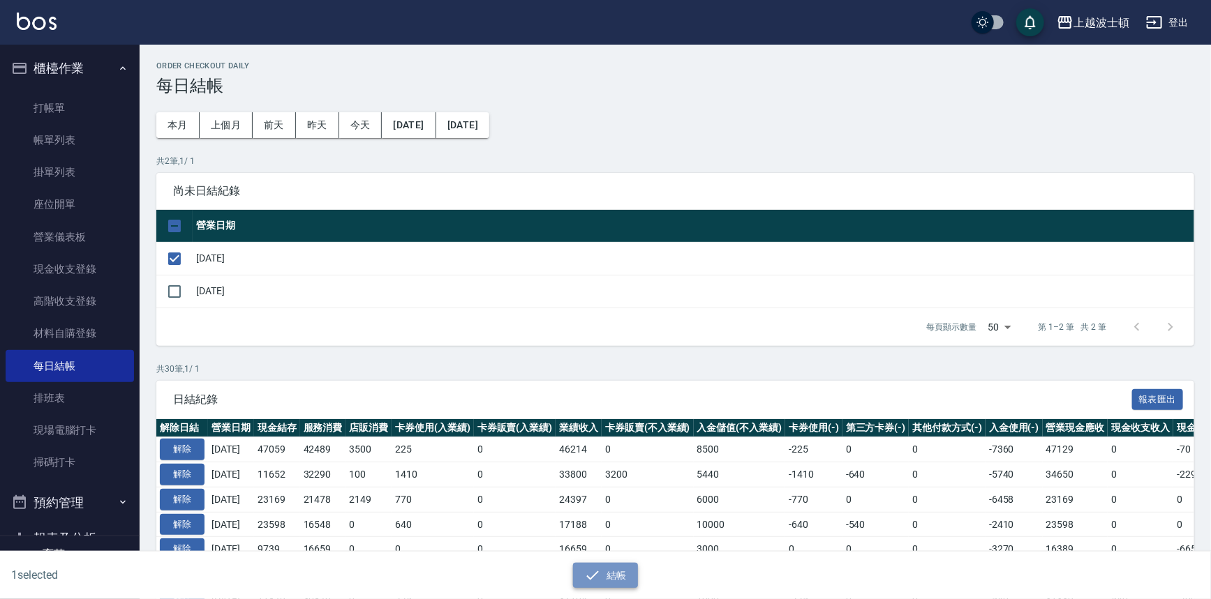
click at [605, 574] on button "結帳" at bounding box center [605, 576] width 65 height 26
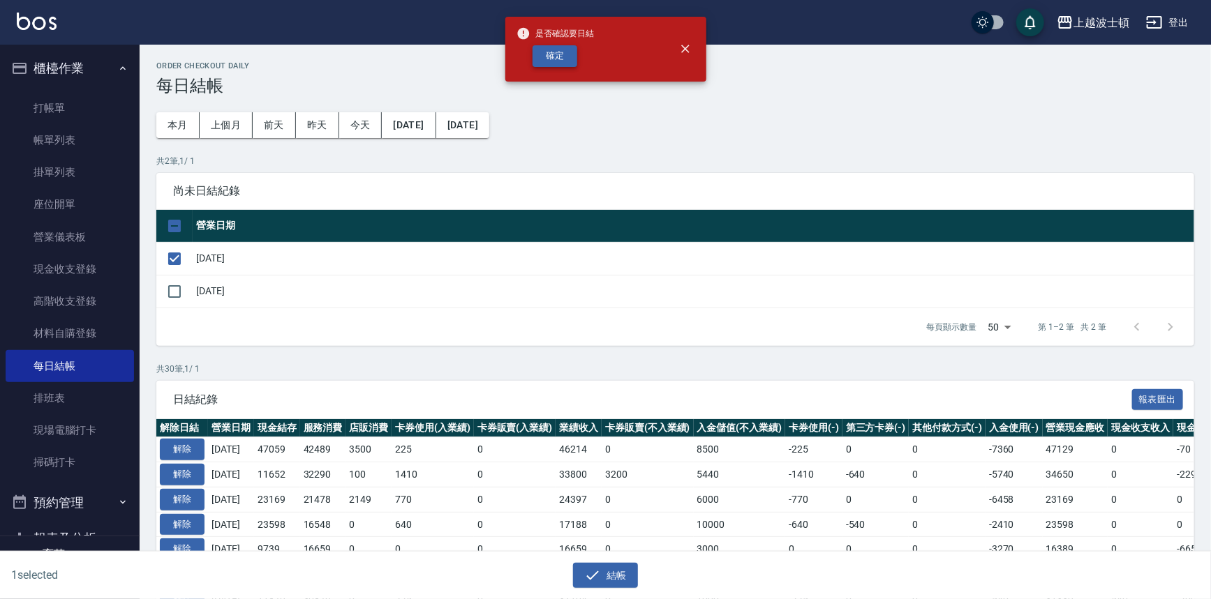
click at [551, 54] on button "確定" at bounding box center [554, 56] width 45 height 22
checkbox input "false"
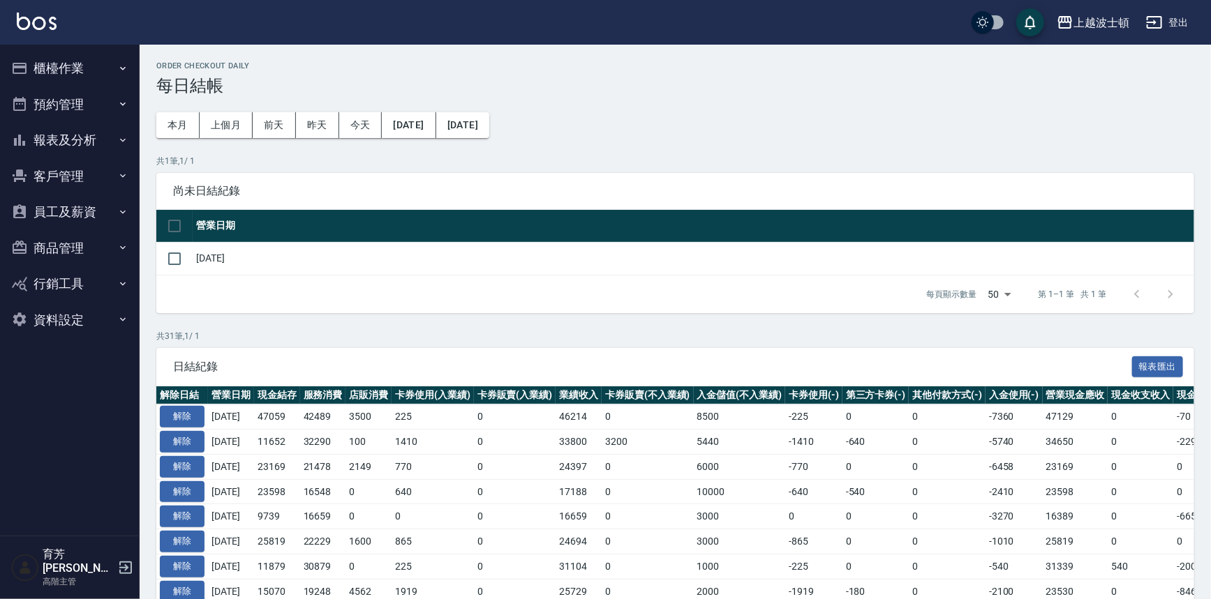
click at [91, 66] on button "櫃檯作業" at bounding box center [70, 68] width 128 height 36
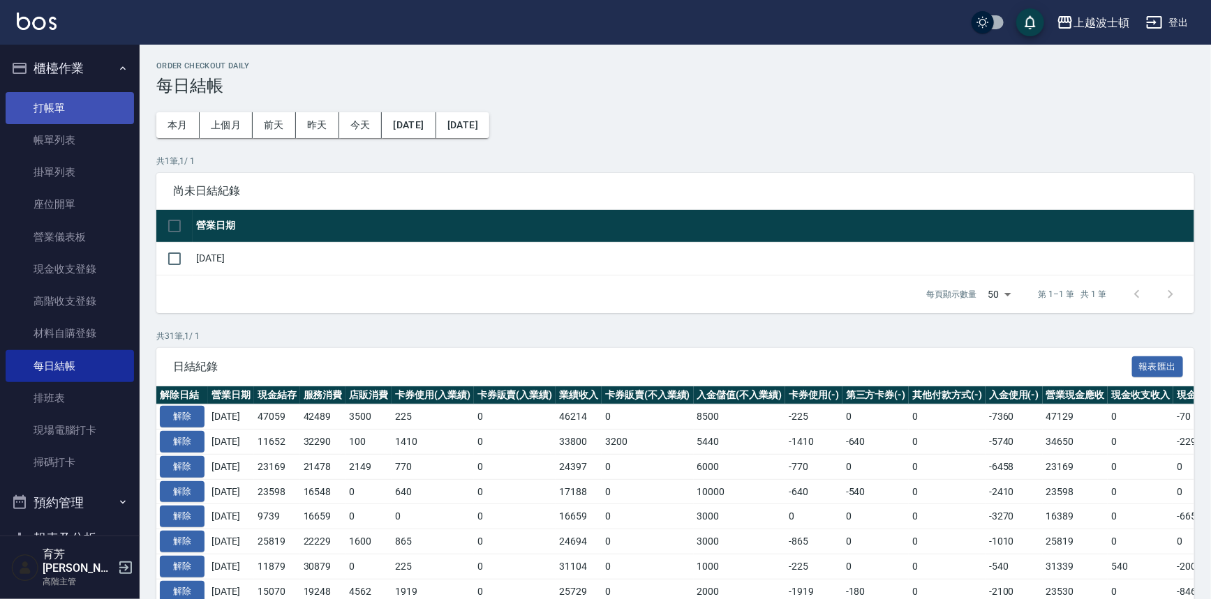
click at [73, 121] on link "打帳單" at bounding box center [70, 108] width 128 height 32
